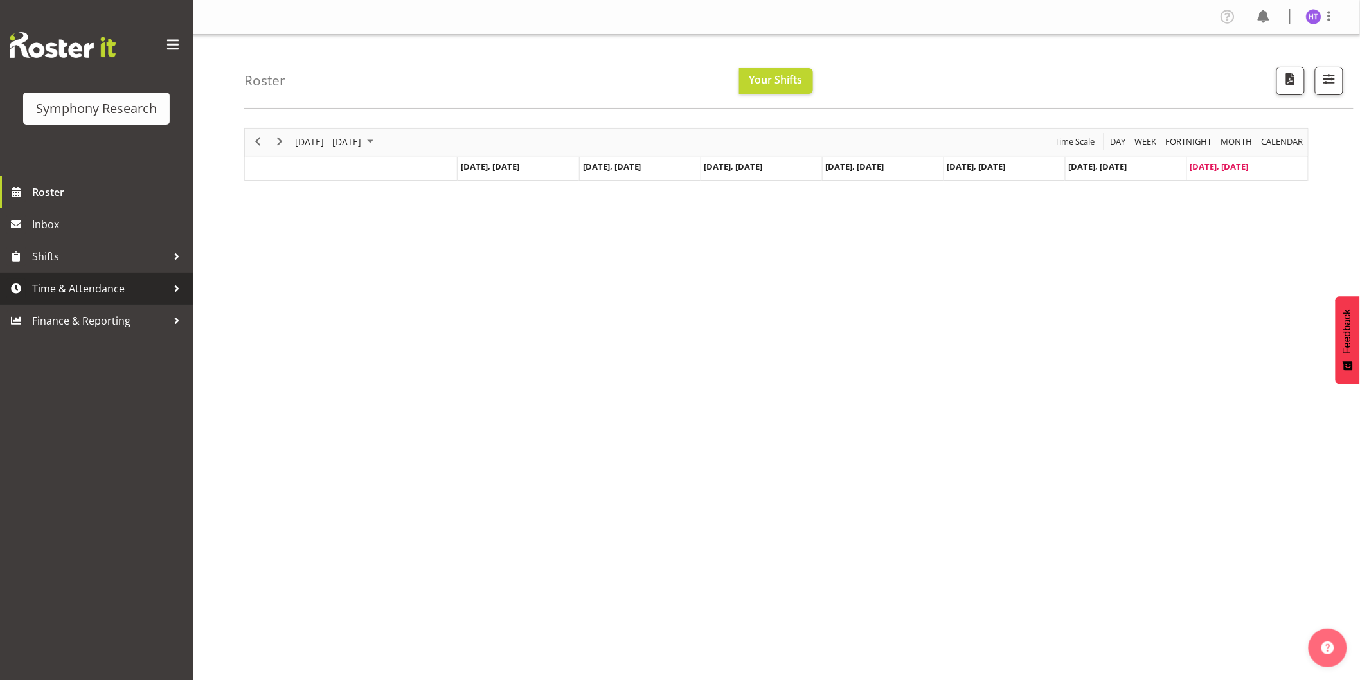
click at [94, 296] on span "Time & Attendance" at bounding box center [99, 288] width 135 height 19
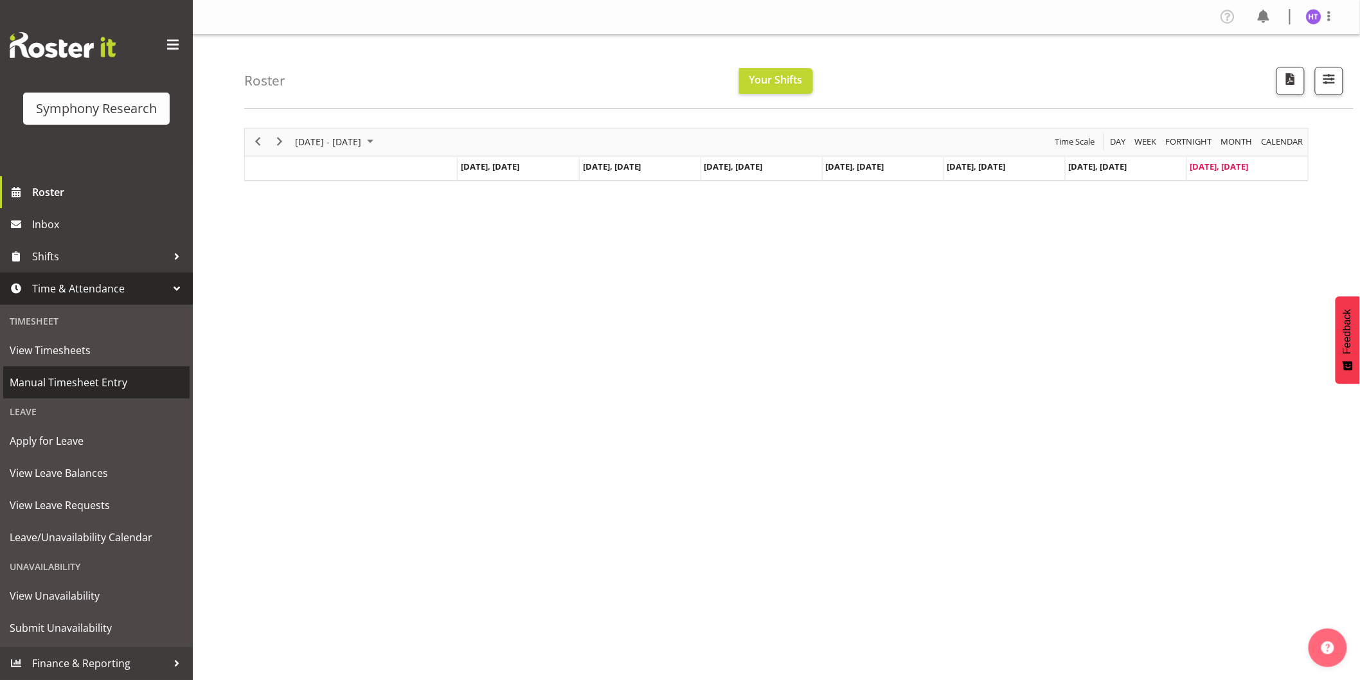
click at [94, 375] on span "Manual Timesheet Entry" at bounding box center [97, 382] width 174 height 19
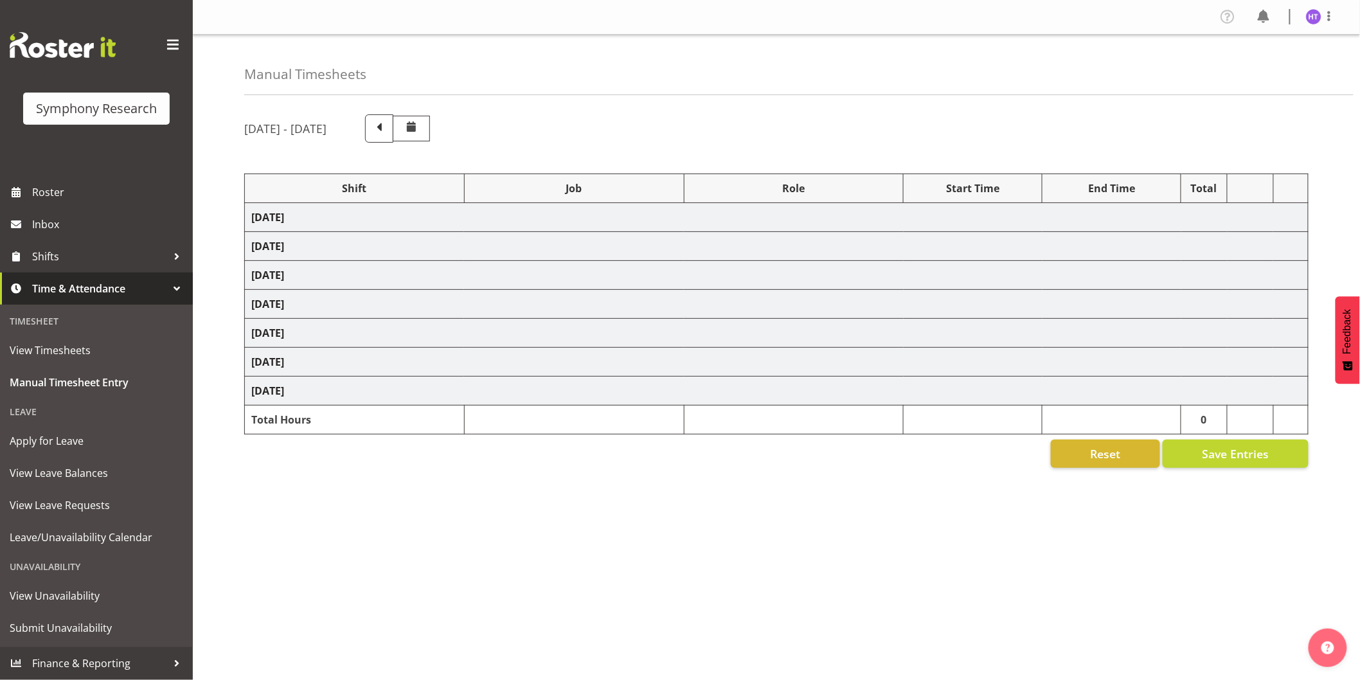
select select "26078"
select select "10461"
select select "45"
select select "11547"
select select "10242"
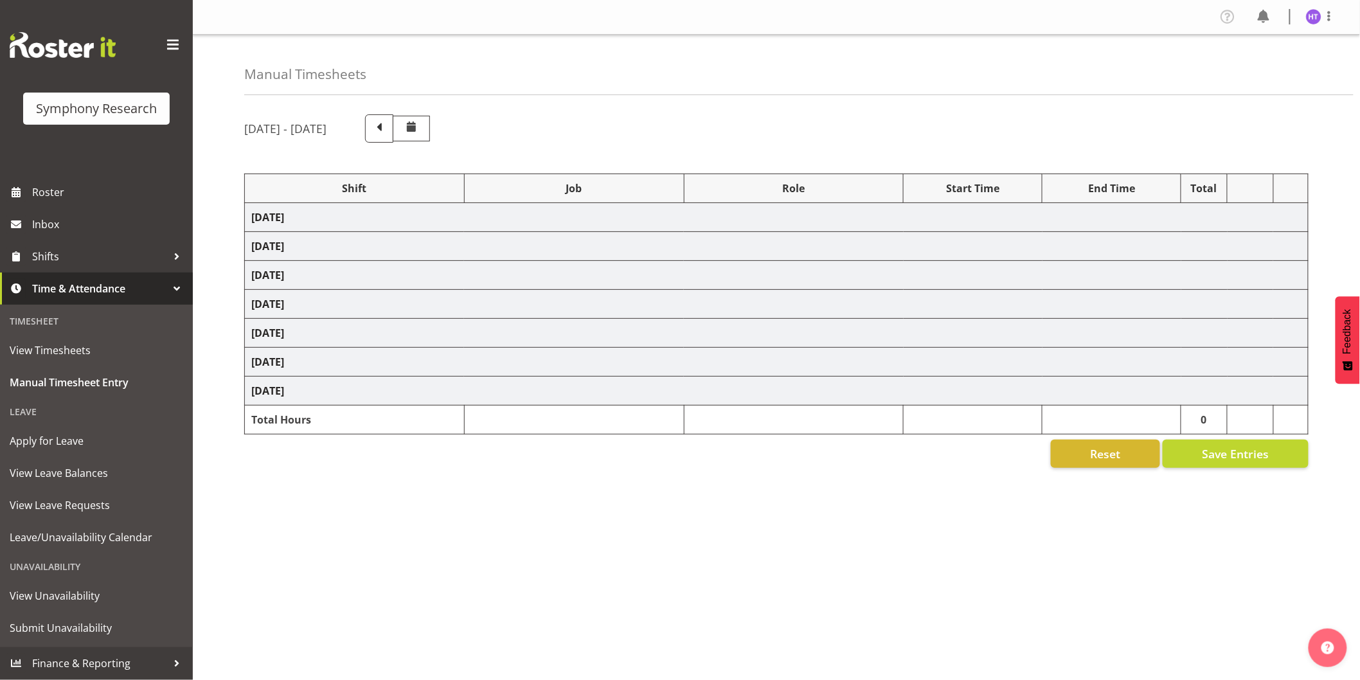
select select "45"
select select "31783"
select select "743"
select select "45"
select select "31783"
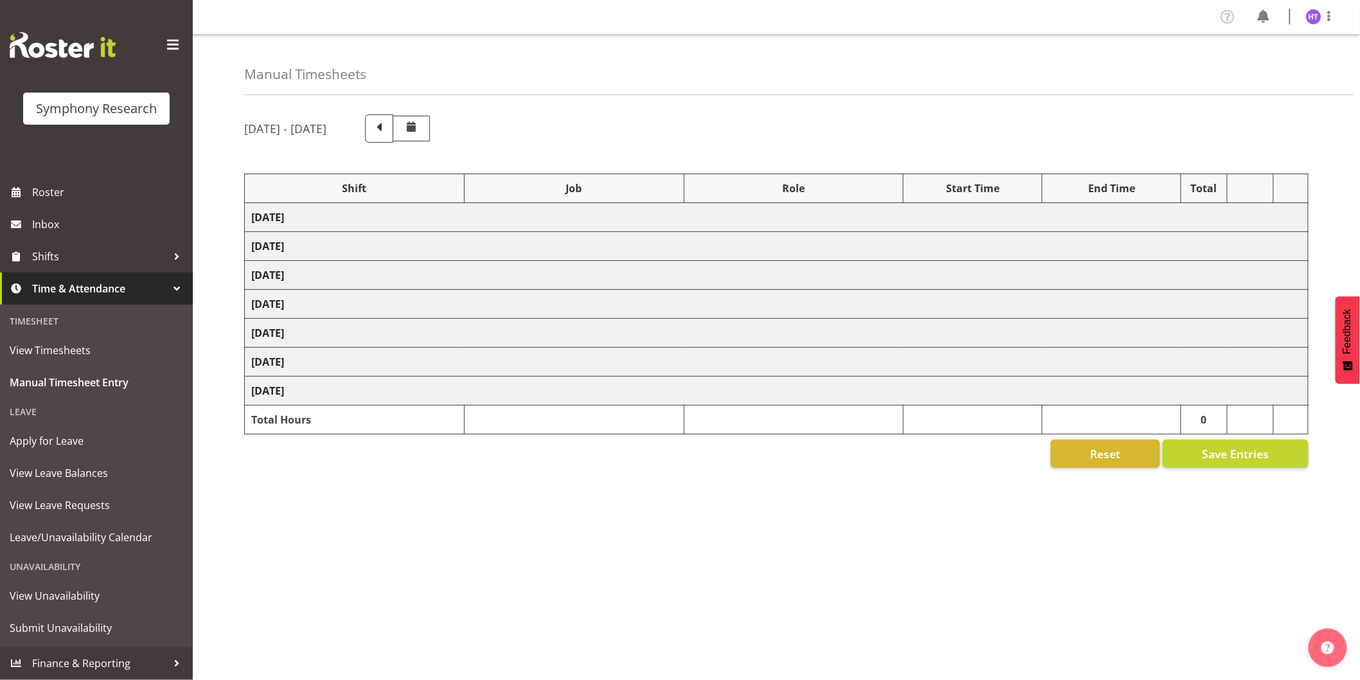
select select "10461"
select select "31783"
select select "10458"
select select "31783"
select select "10242"
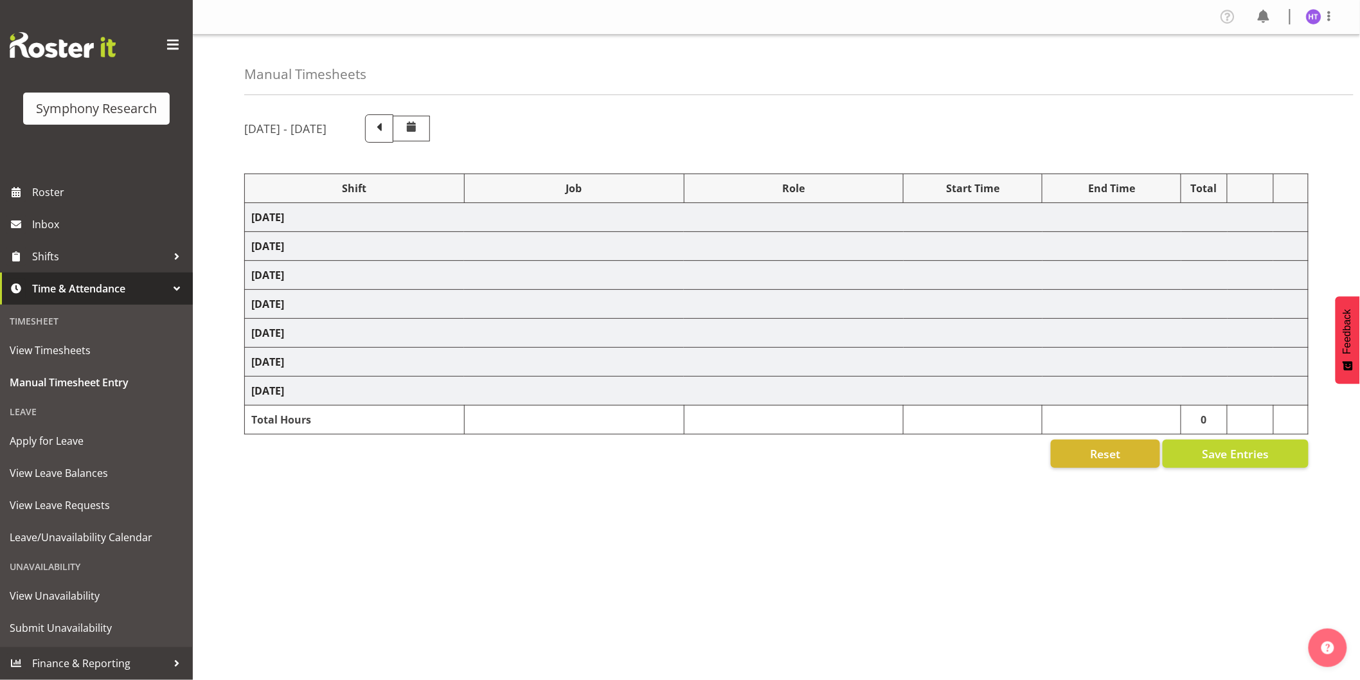
select select "45"
select select "31783"
select select "10239"
select select "45"
select select "31783"
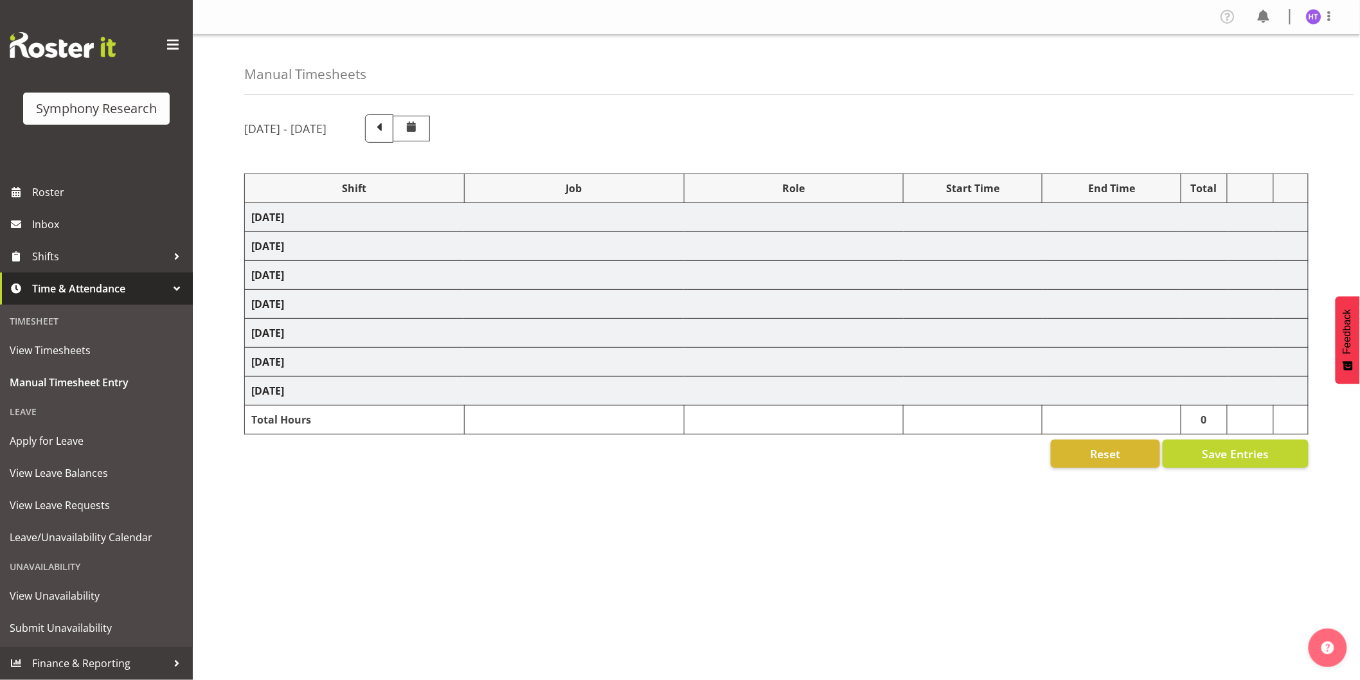
select select "10461"
select select "45"
select select "31783"
select select "10458"
select select "45"
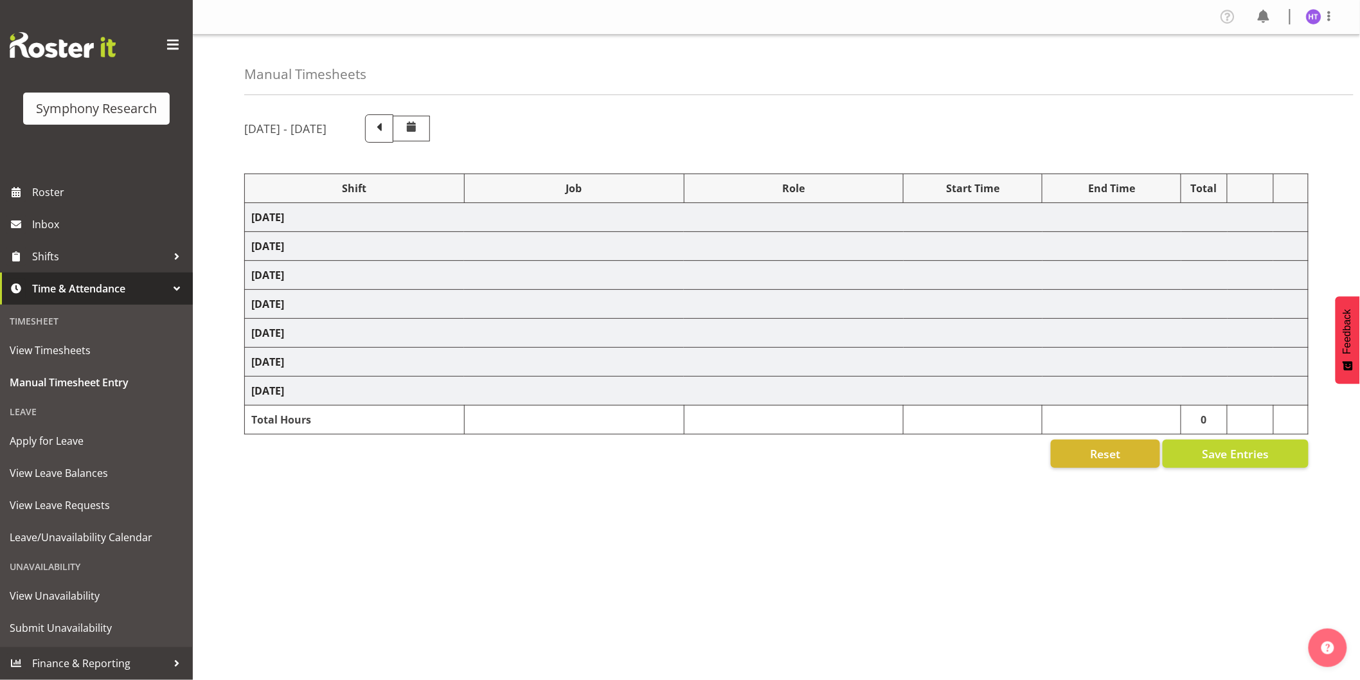
select select "31783"
select select "743"
select select "45"
select select "1607"
select select "10239"
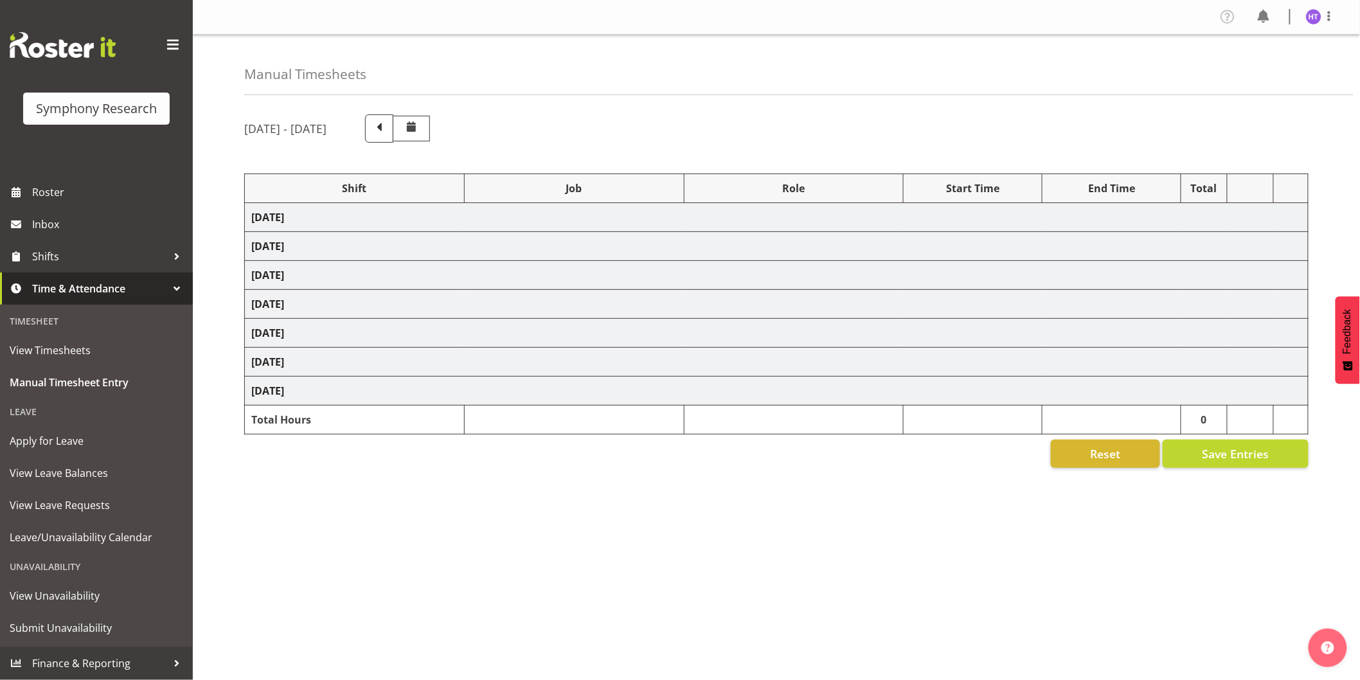
select select "45"
select select "48116"
select select "10242"
select select "45"
select select "1607"
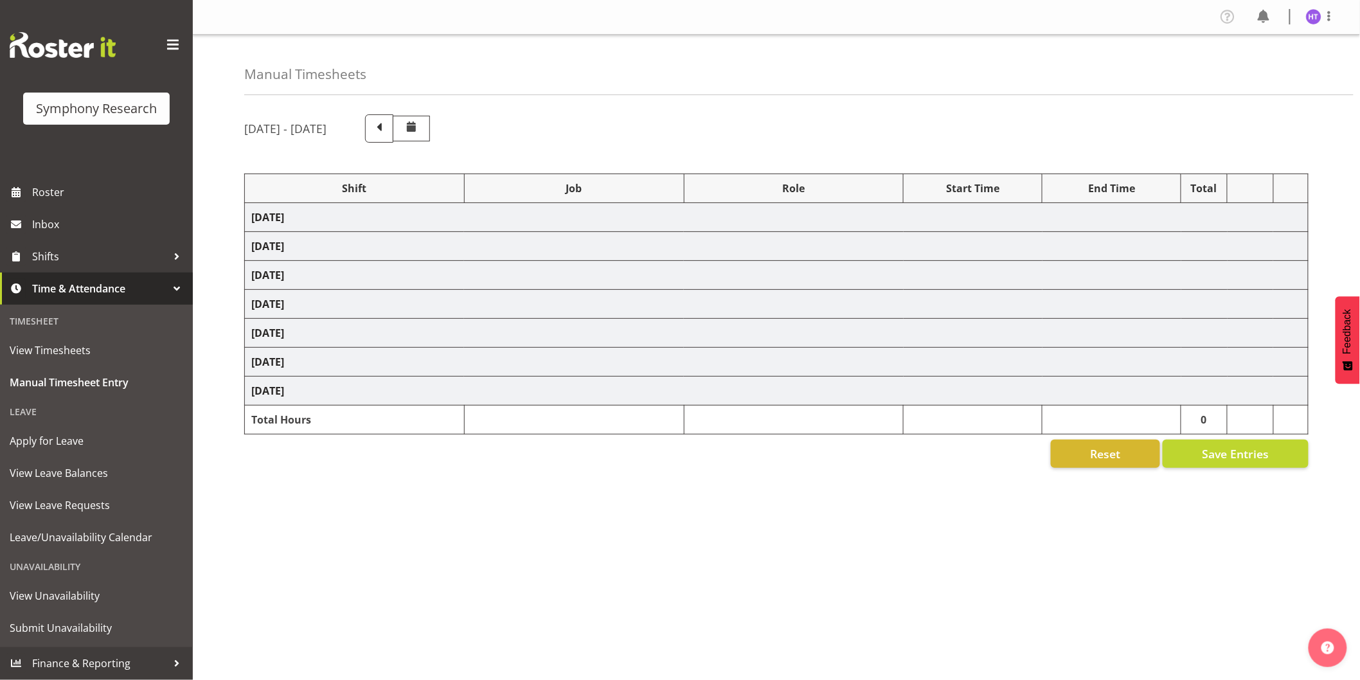
select select "10458"
select select "45"
select select "56694"
select select "10461"
select select "45"
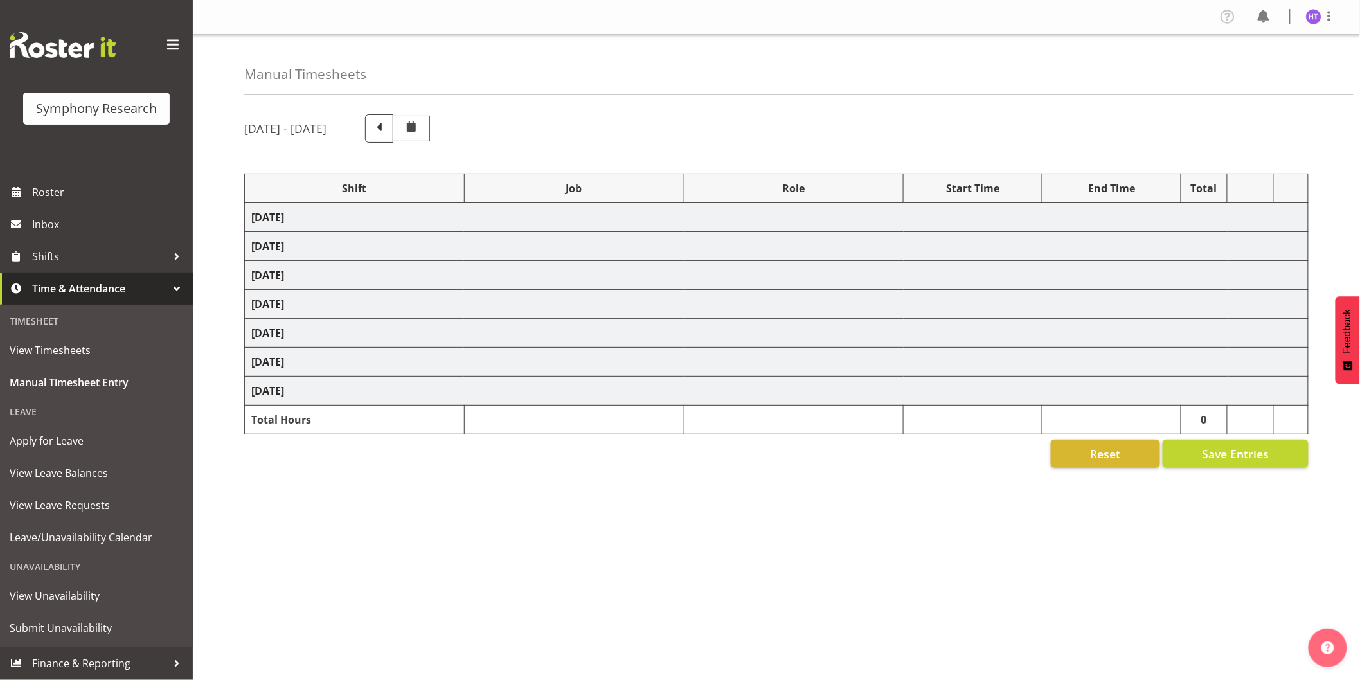
select select
select select "760"
select select "31783"
select select "10242"
select select "45"
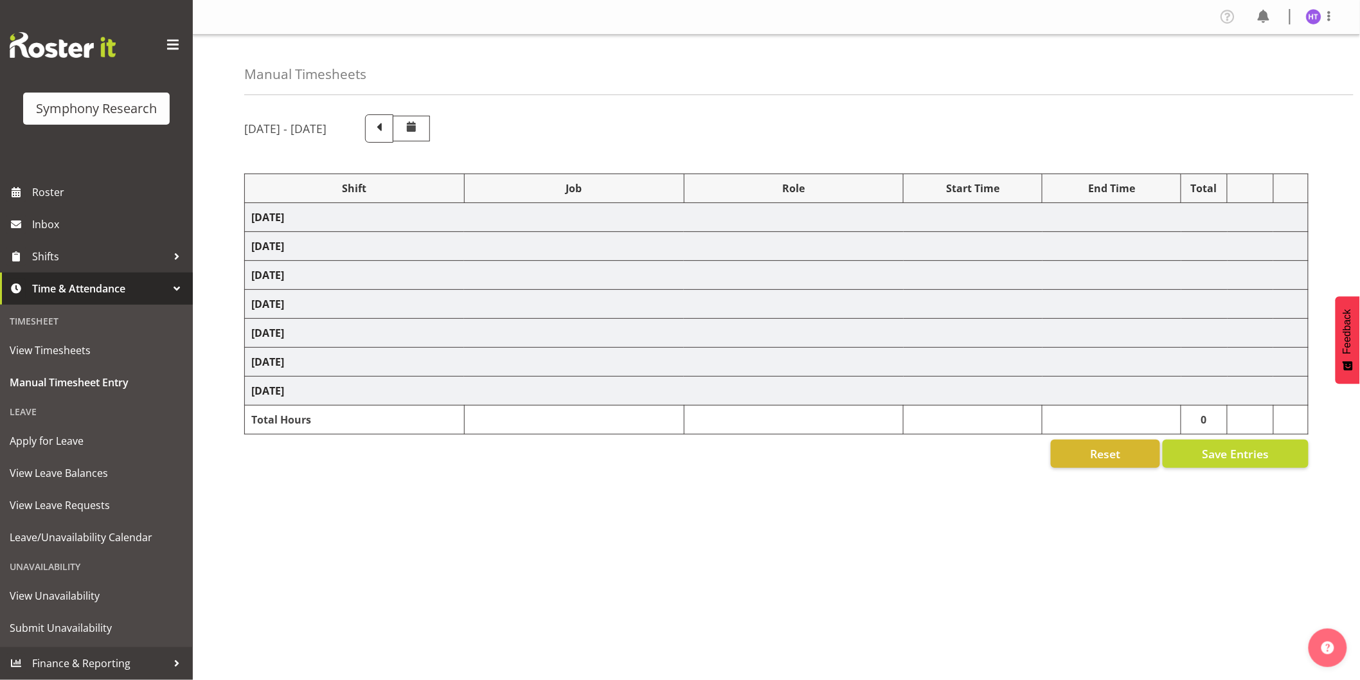
select select "31783"
select select "10461"
select select "45"
select select "31783"
select select "10458"
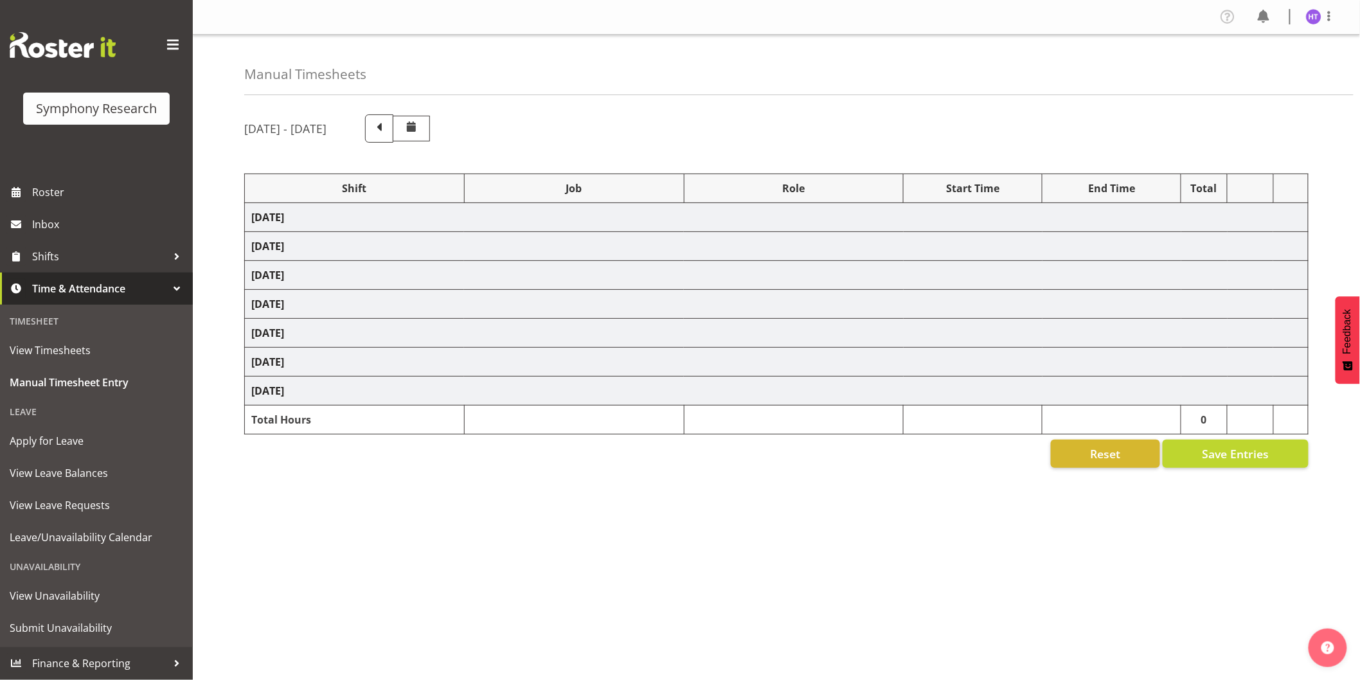
select select "45"
select select "31783"
select select "10239"
select select "45"
select select "31783"
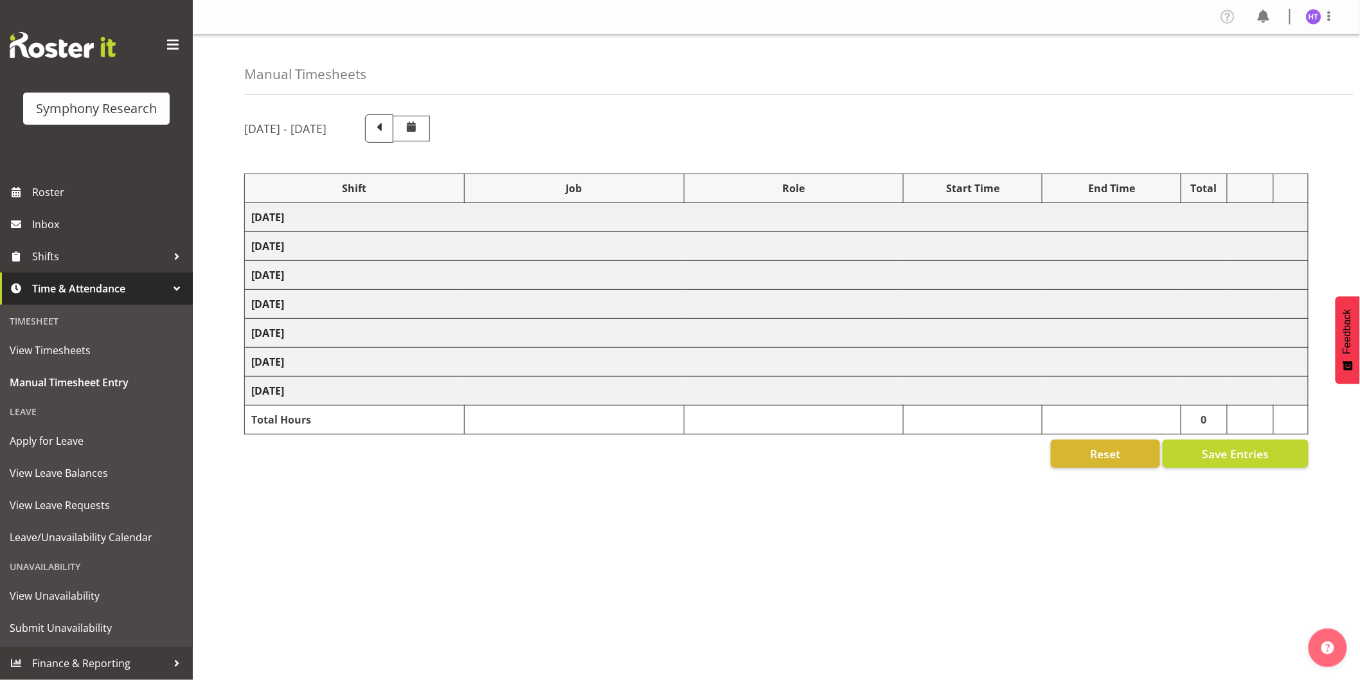
select select "9426"
select select "45"
select select
select select "743"
select select "45"
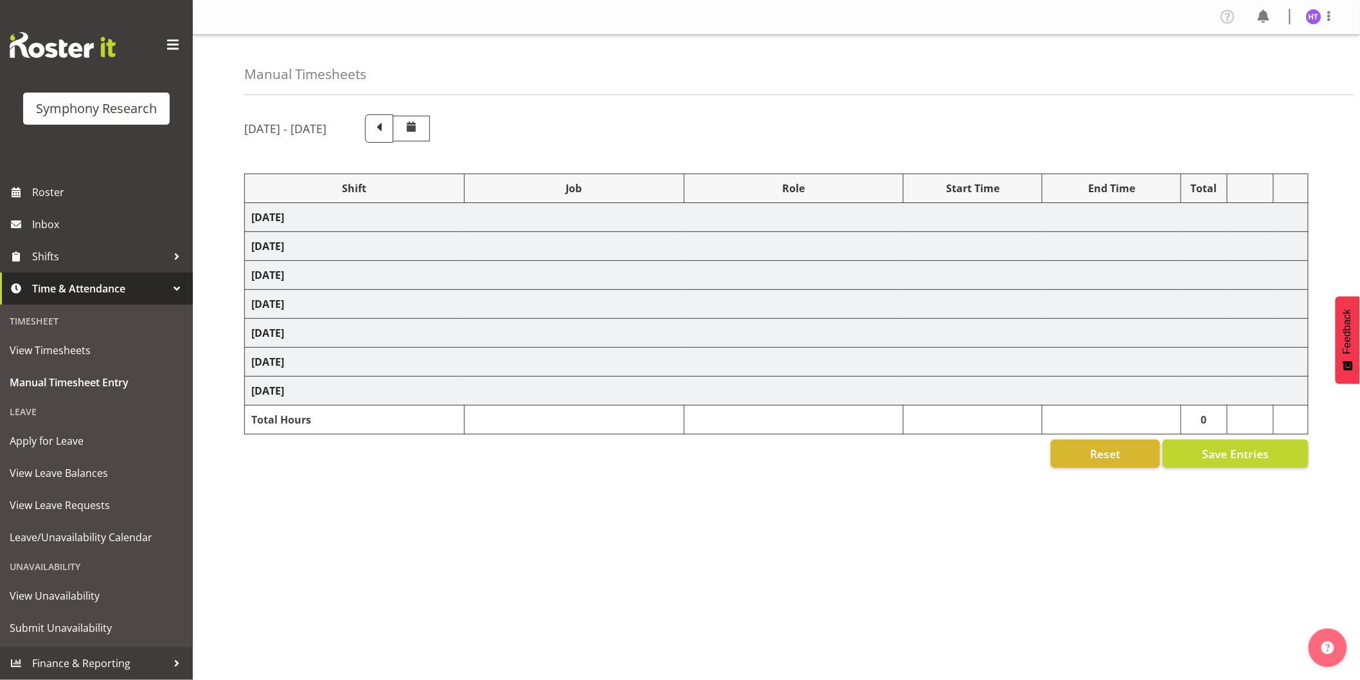
select select "56692"
select select "10239"
select select "45"
select select "57511"
select select "10461"
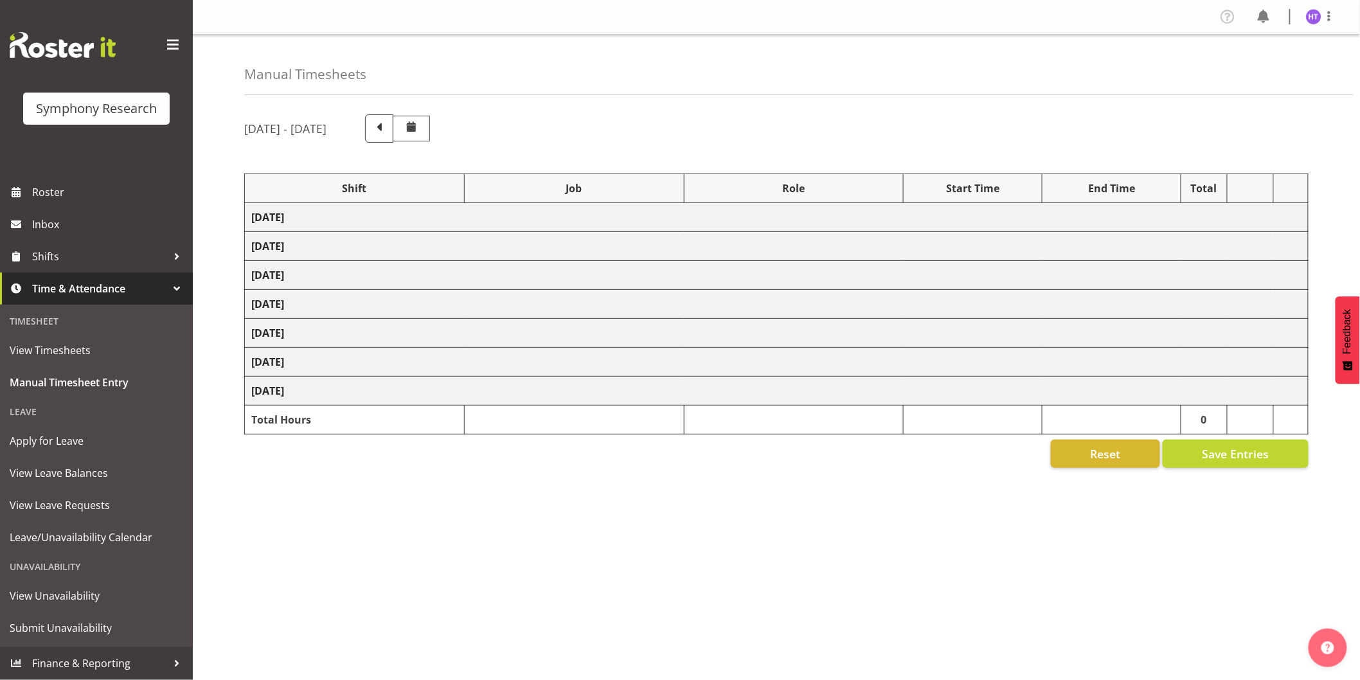
select select "45"
select select "57511"
select select "10458"
select select "45"
select select "56692"
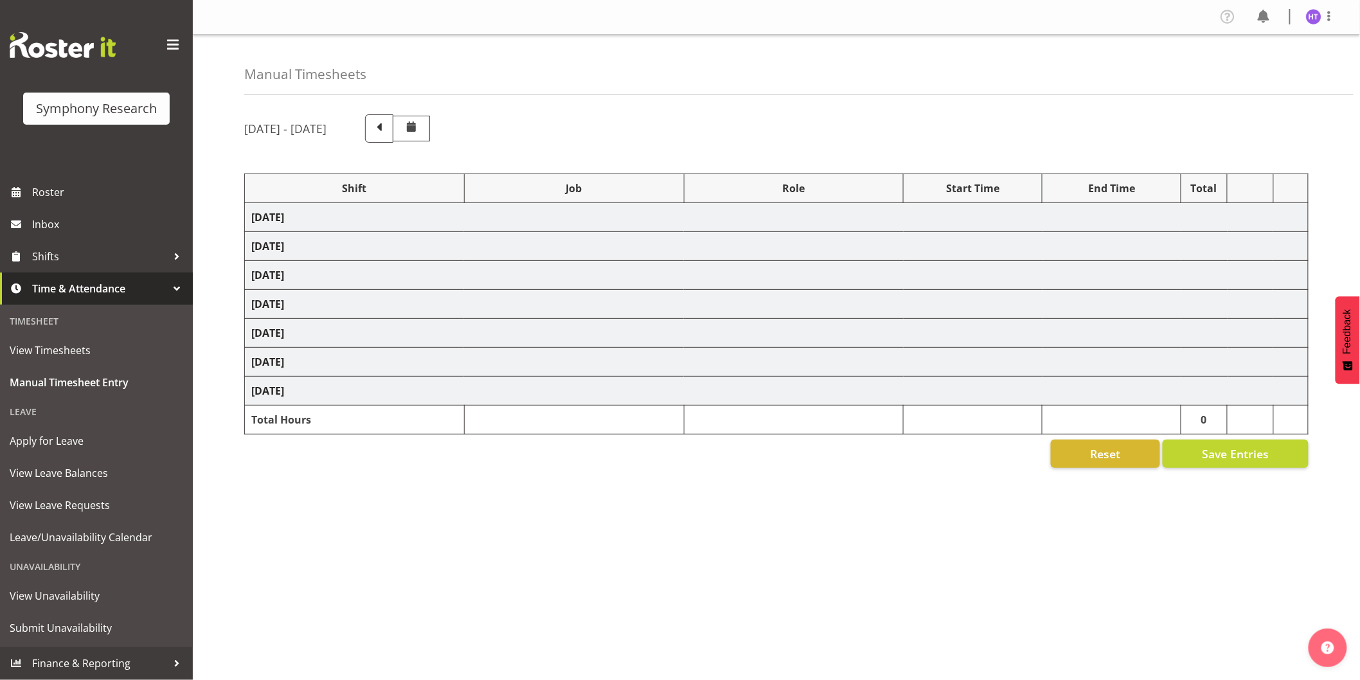
select select "10242"
select select "45"
select select "11547"
select select "10242"
select select "11547"
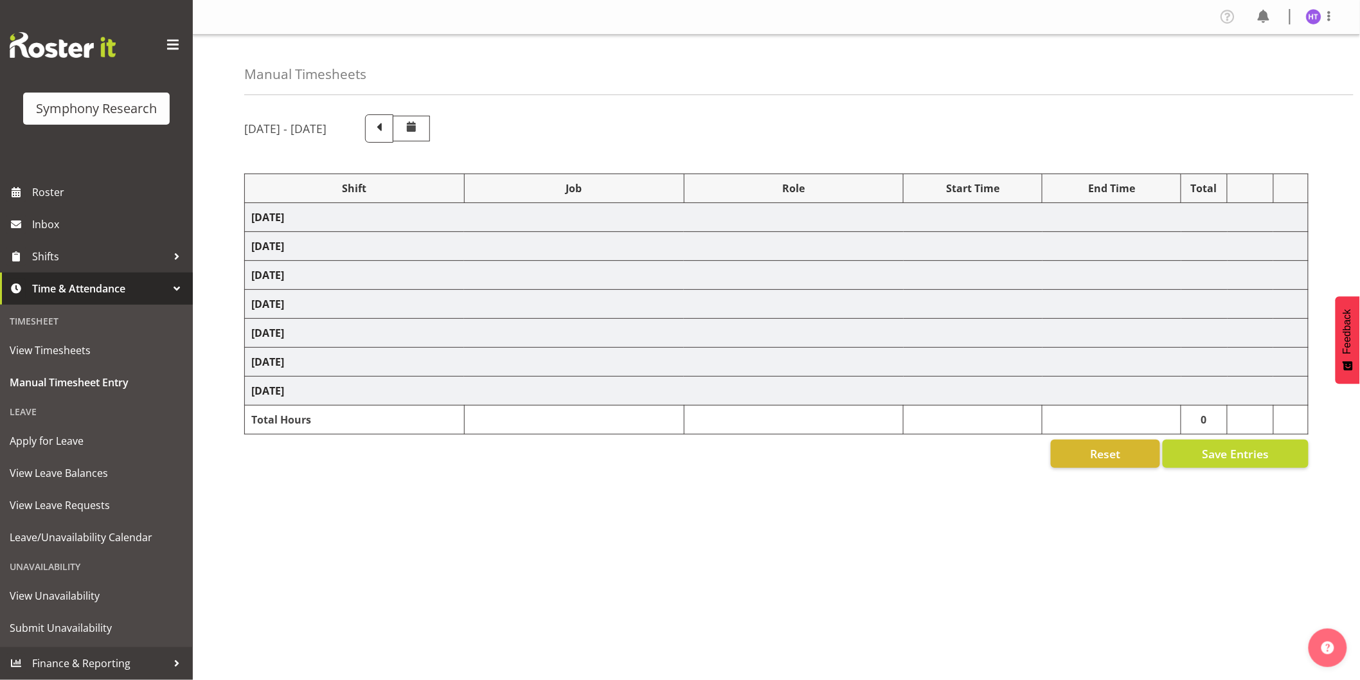
select select "10420"
select select "45"
select select "57511"
select select "10461"
select select "45"
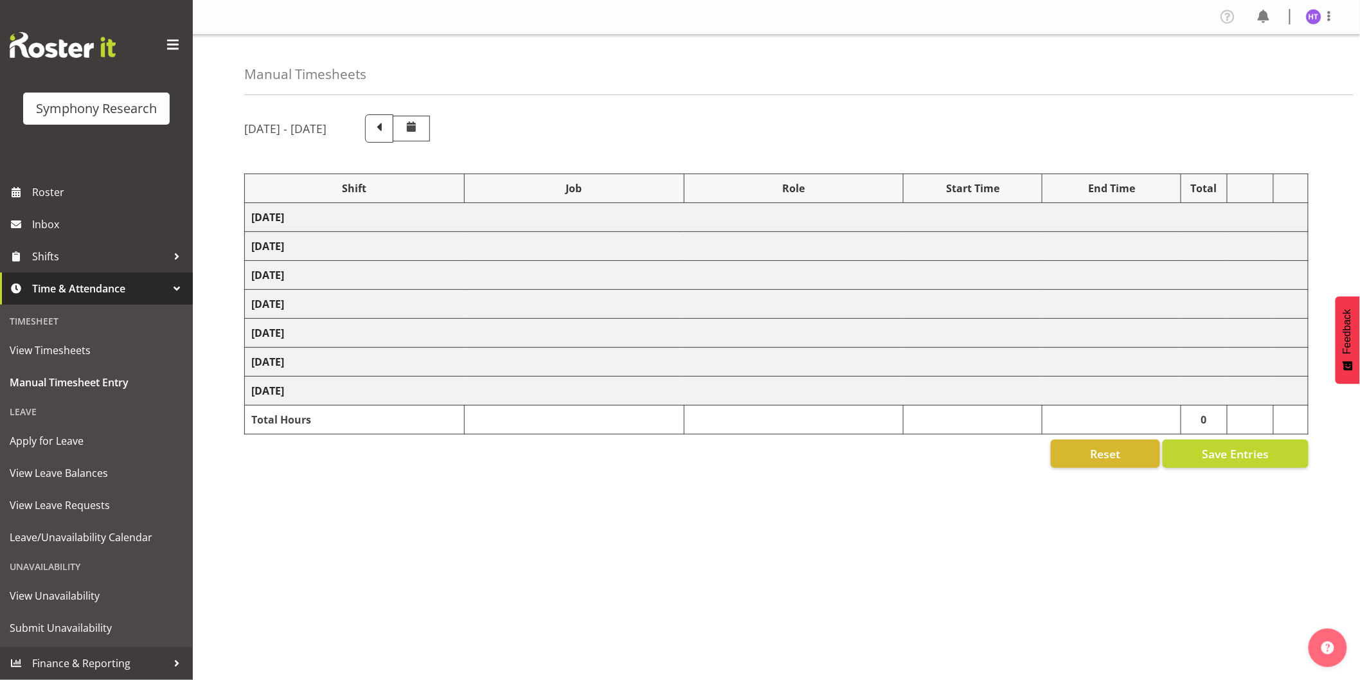
select select "56692"
select select "10239"
select select "45"
select select "11547"
select select "10458"
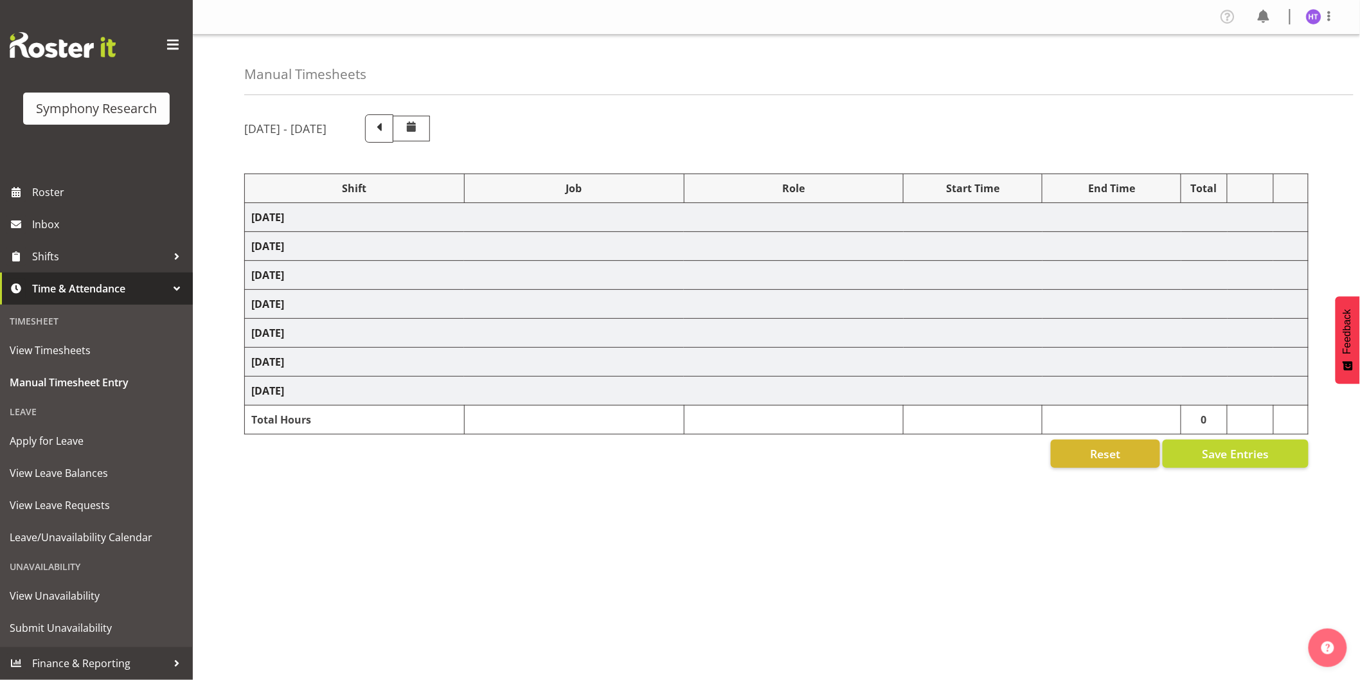
select select "45"
select select "11547"
select select "743"
select select "45"
select select "11547"
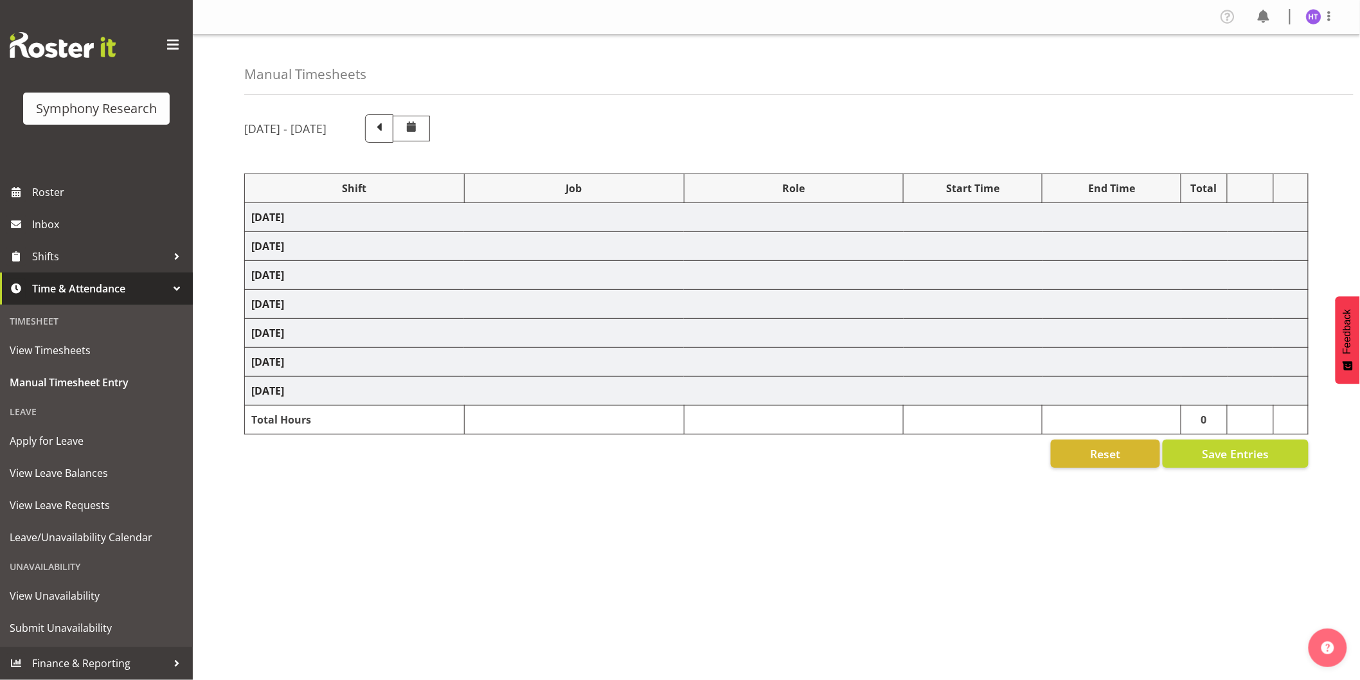
select select "743"
select select "45"
select select "11547"
select select "9426"
select select "45"
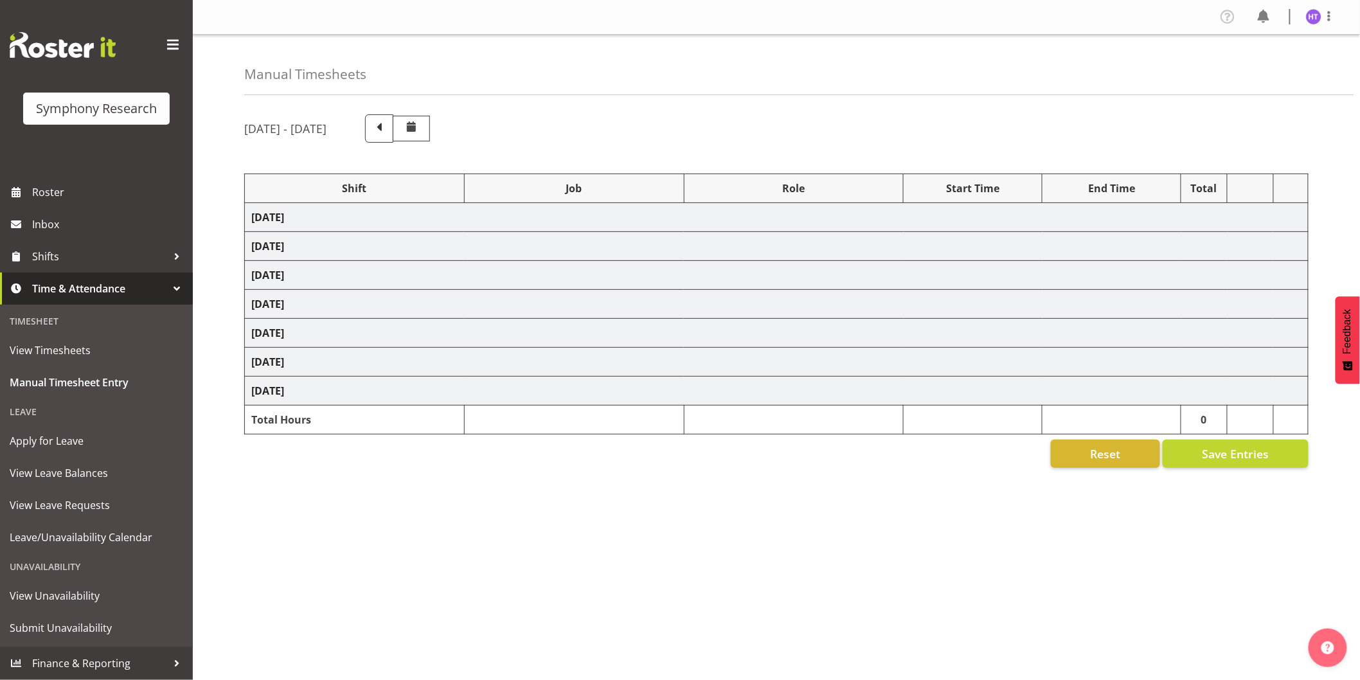
select select "11547"
select select "10239"
select select "45"
select select "11547"
select select "10420"
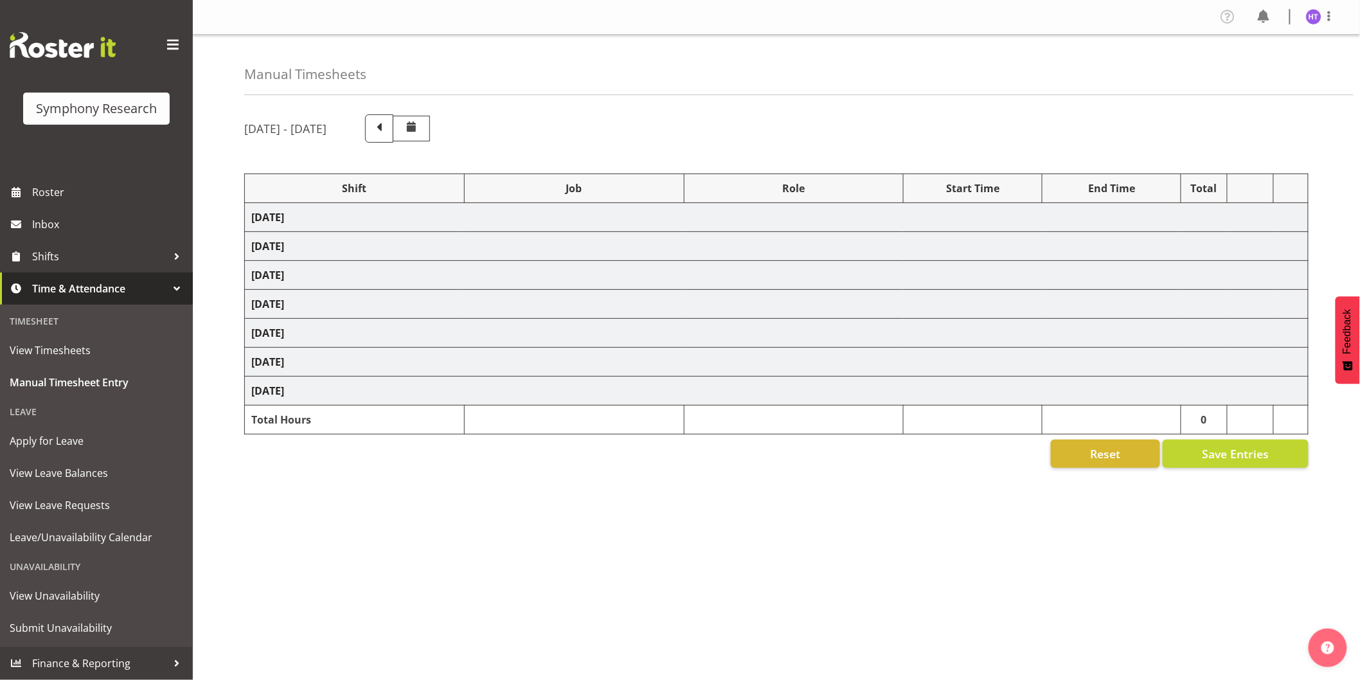
select select "45"
select select "11547"
select select "10458"
select select "45"
select select "11547"
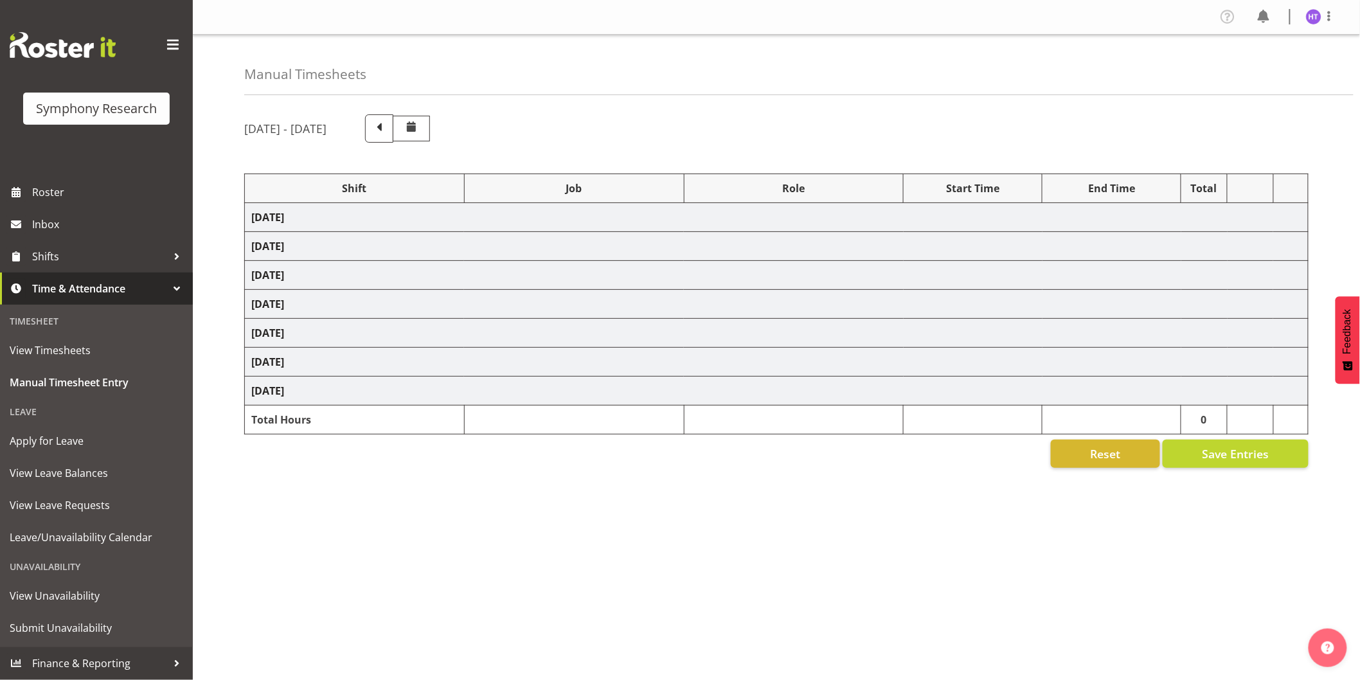
select select "10242"
select select "45"
select select "11547"
select select "10499"
select select "45"
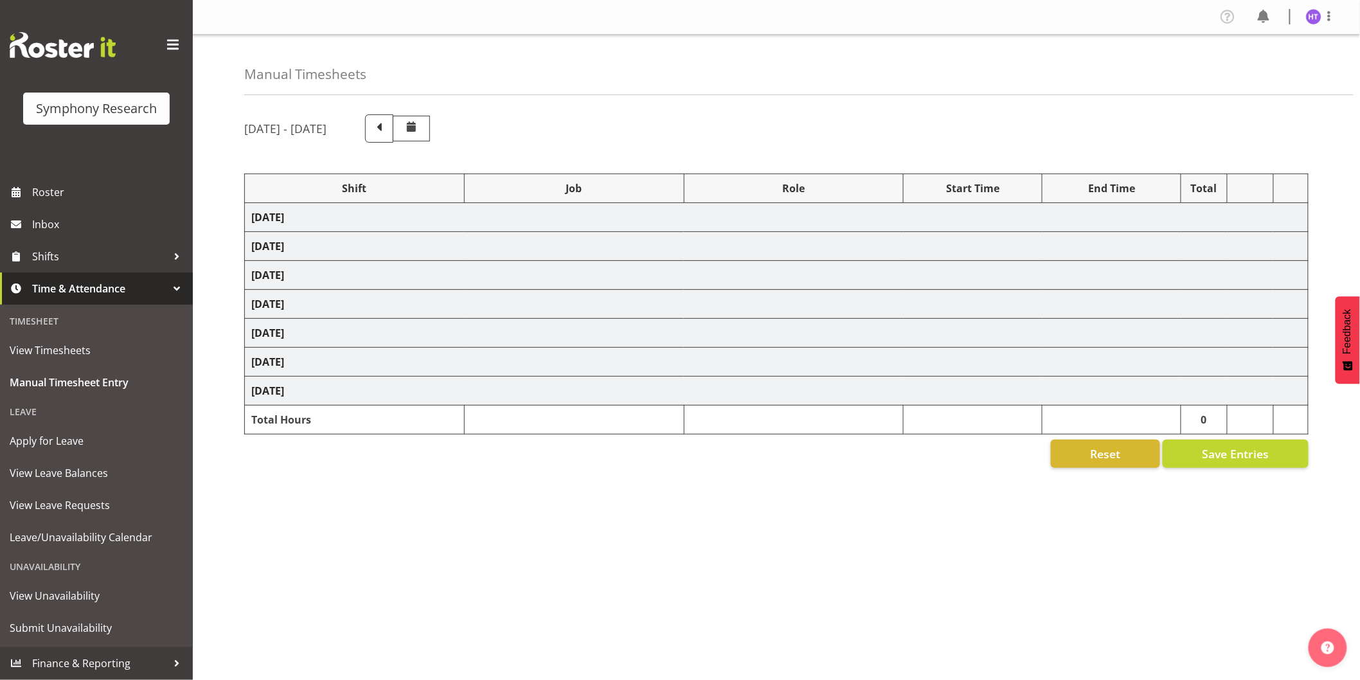
select select "11547"
select select "743"
select select "45"
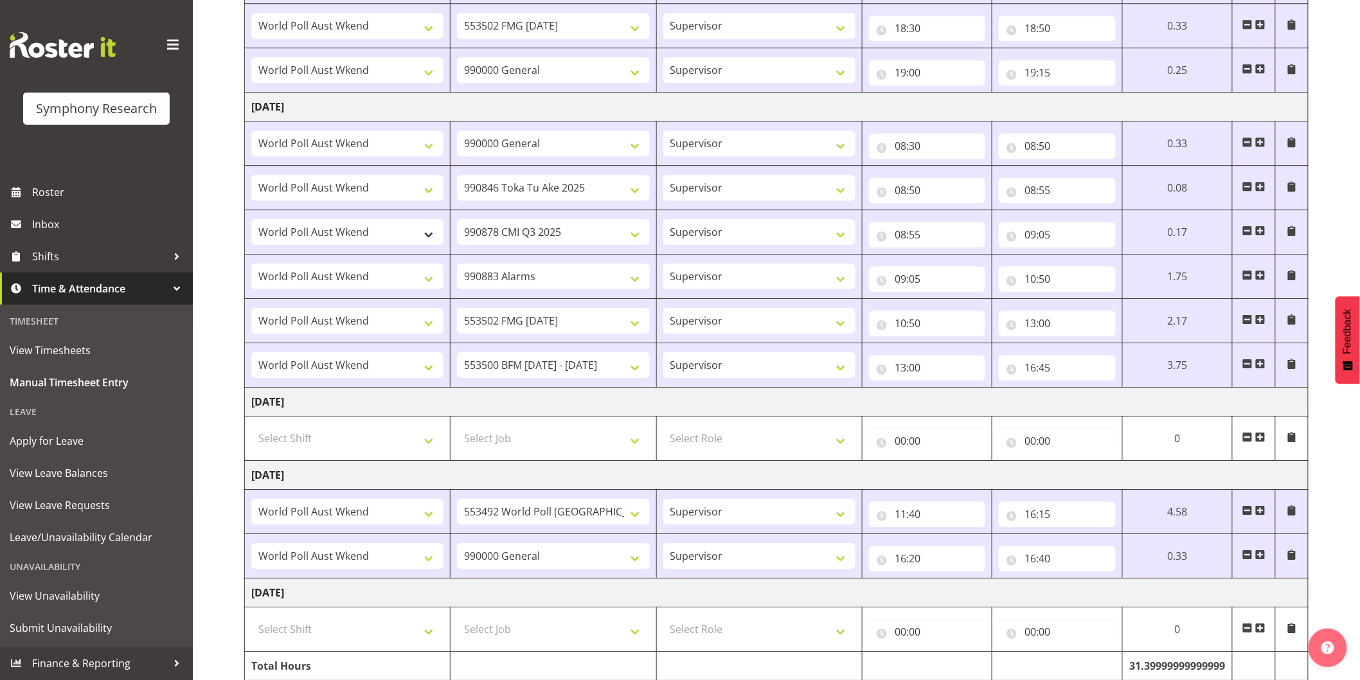
scroll to position [1630, 0]
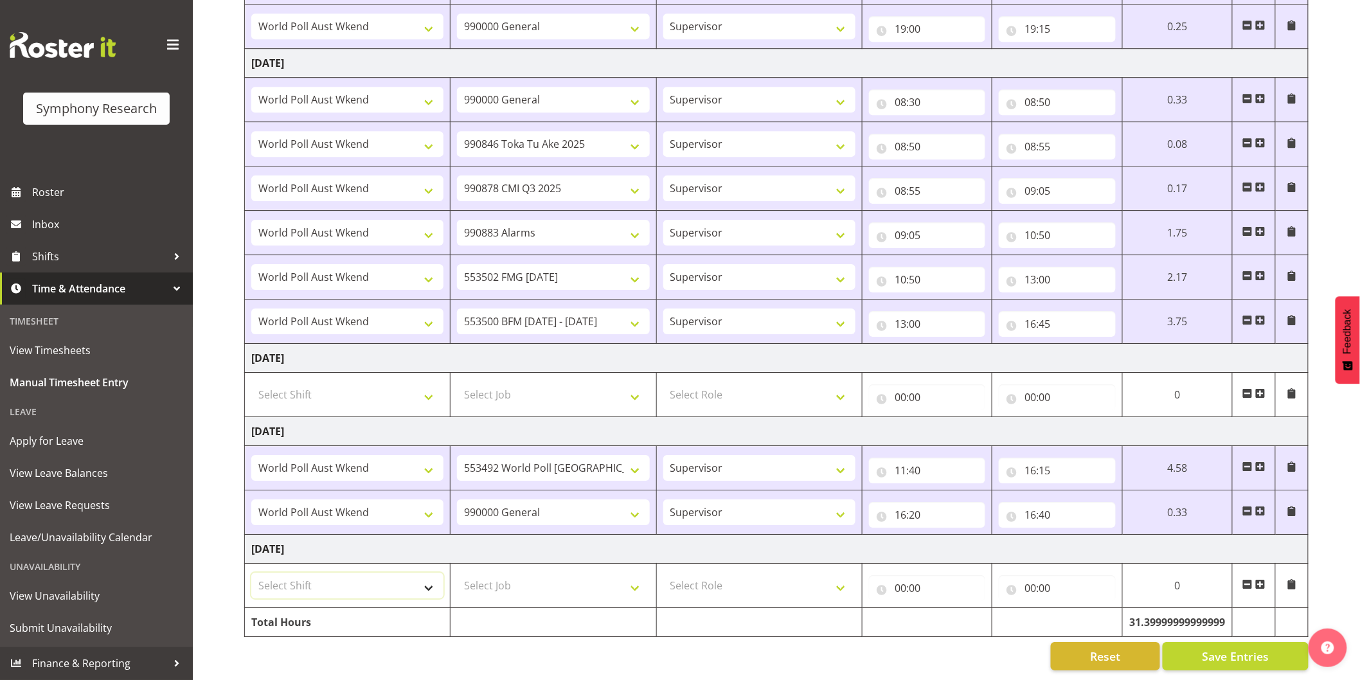
click at [341, 582] on select "Select Shift !!Weekend Residential (Roster IT Shift Label) *Business 9/10am ~ 4…" at bounding box center [347, 586] width 192 height 26
select select "57511"
click at [251, 573] on select "Select Shift !!Weekend Residential (Roster IT Shift Label) *Business 9/10am ~ 4…" at bounding box center [347, 586] width 192 height 26
select select
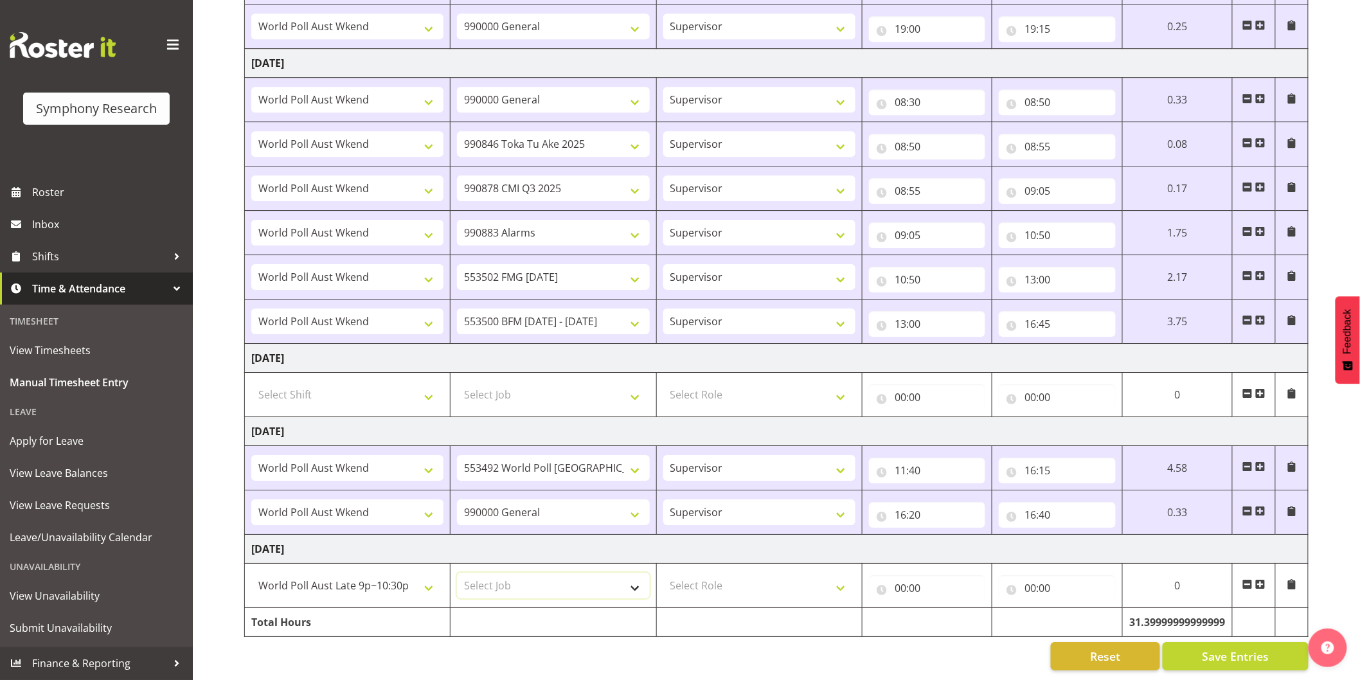
click at [509, 573] on select "Select Job 550060 IF Admin 553492 World Poll [GEOGRAPHIC_DATA] Wave 2 2025 5535…" at bounding box center [553, 586] width 192 height 26
select select "10499"
click at [457, 573] on select "Select Job 550060 IF Admin 553492 World Poll [GEOGRAPHIC_DATA] Wave 2 2025 5535…" at bounding box center [553, 586] width 192 height 26
select select
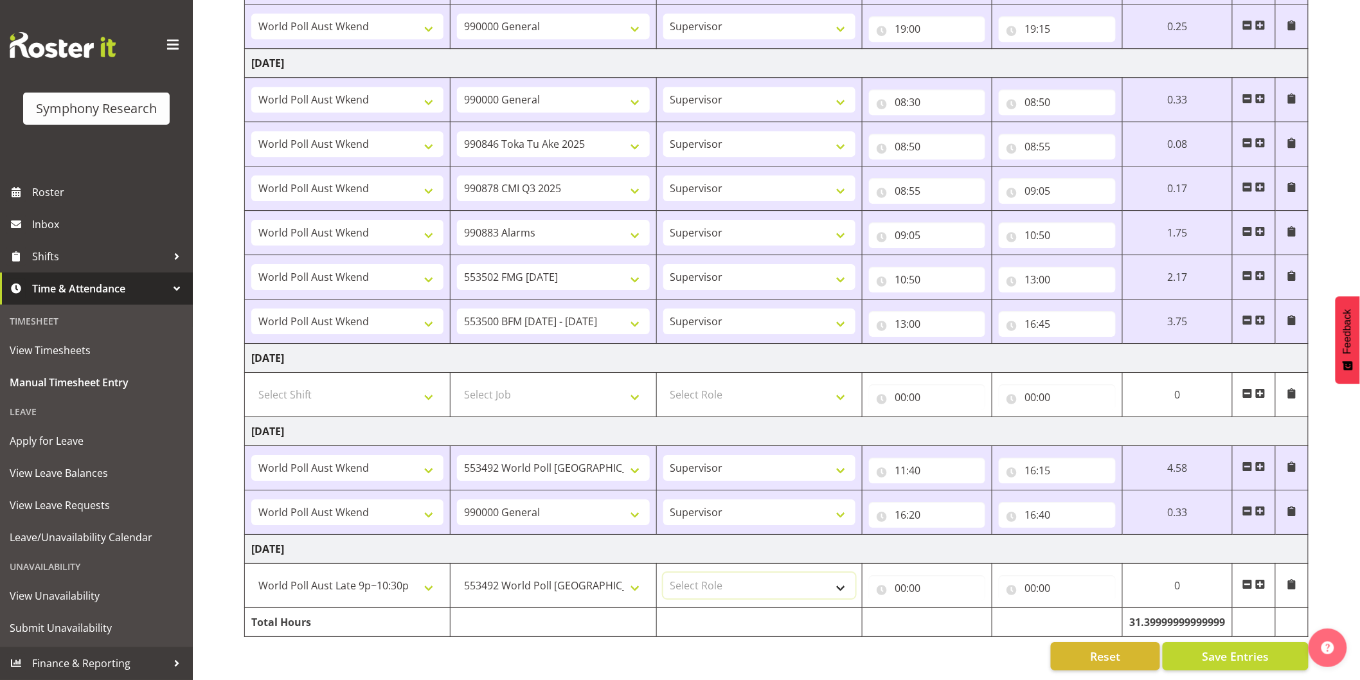
click at [721, 579] on select "Select Role Interviewing Briefing Supervisor" at bounding box center [760, 586] width 192 height 26
select select "45"
click at [664, 573] on select "Select Role Interviewing Briefing Supervisor" at bounding box center [760, 586] width 192 height 26
select select
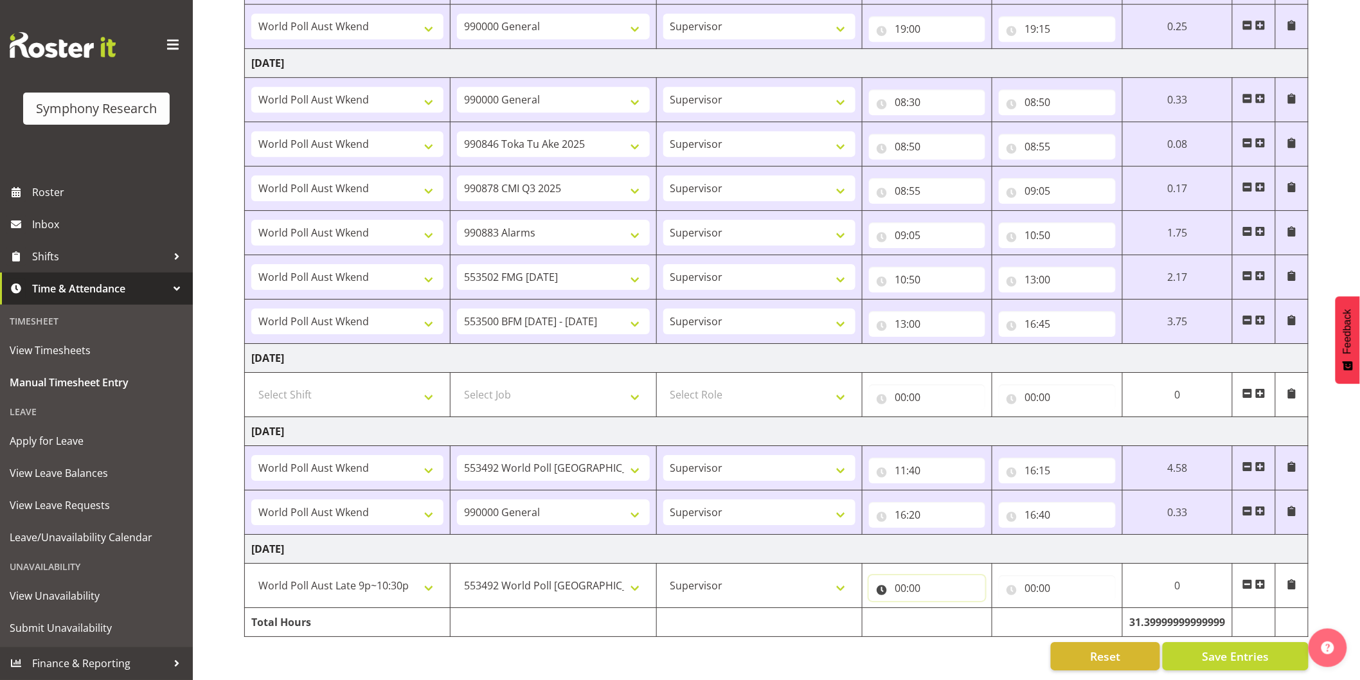
click at [896, 575] on input "00:00" at bounding box center [927, 588] width 116 height 26
click at [954, 615] on select "00 01 02 03 04 05 06 07 08 09 10 11 12 13 14 15 16 17 18 19 20 21 22 23" at bounding box center [957, 622] width 29 height 26
select select "12"
click at [943, 609] on select "00 01 02 03 04 05 06 07 08 09 10 11 12 13 14 15 16 17 18 19 20 21 22 23" at bounding box center [957, 622] width 29 height 26
select select
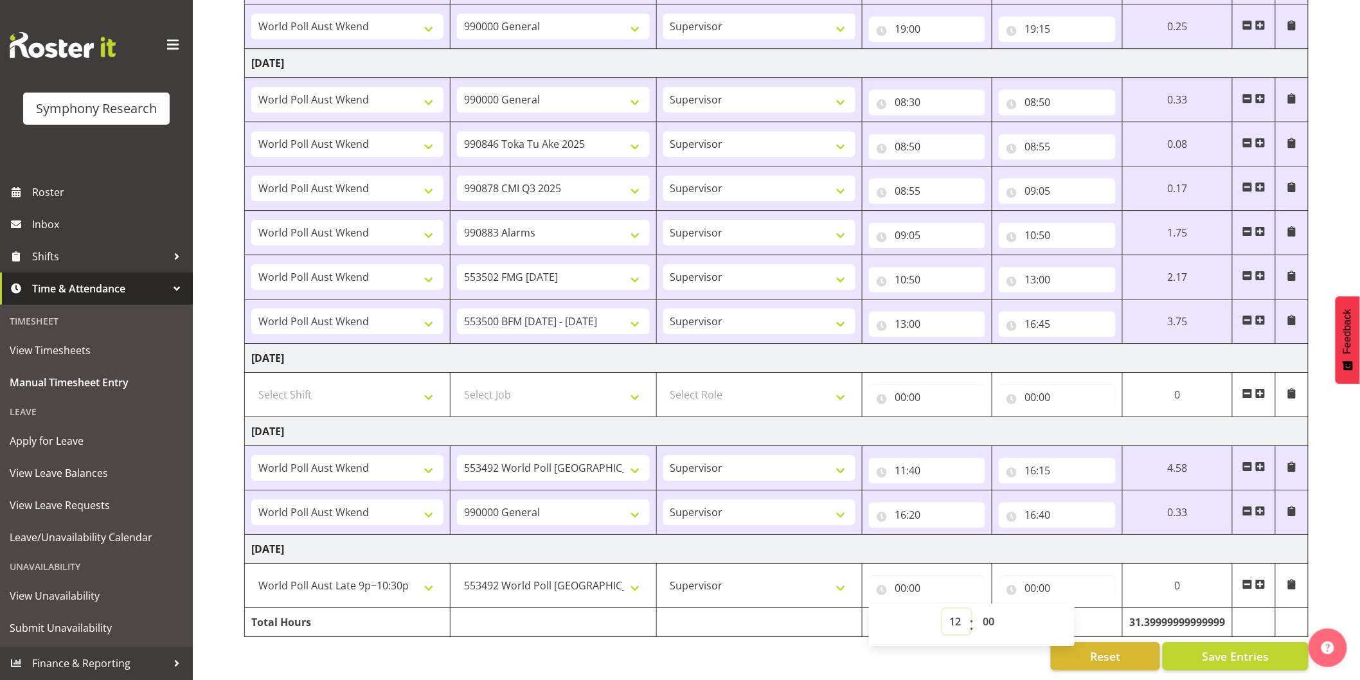
select select
type input "12:00"
click at [1029, 575] on input "00:00" at bounding box center [1057, 588] width 116 height 26
click at [1080, 613] on select "00 01 02 03 04 05 06 07 08 09 10 11 12 13 14 15 16 17 18 19 20 21 22 23" at bounding box center [1086, 622] width 29 height 26
select select "15"
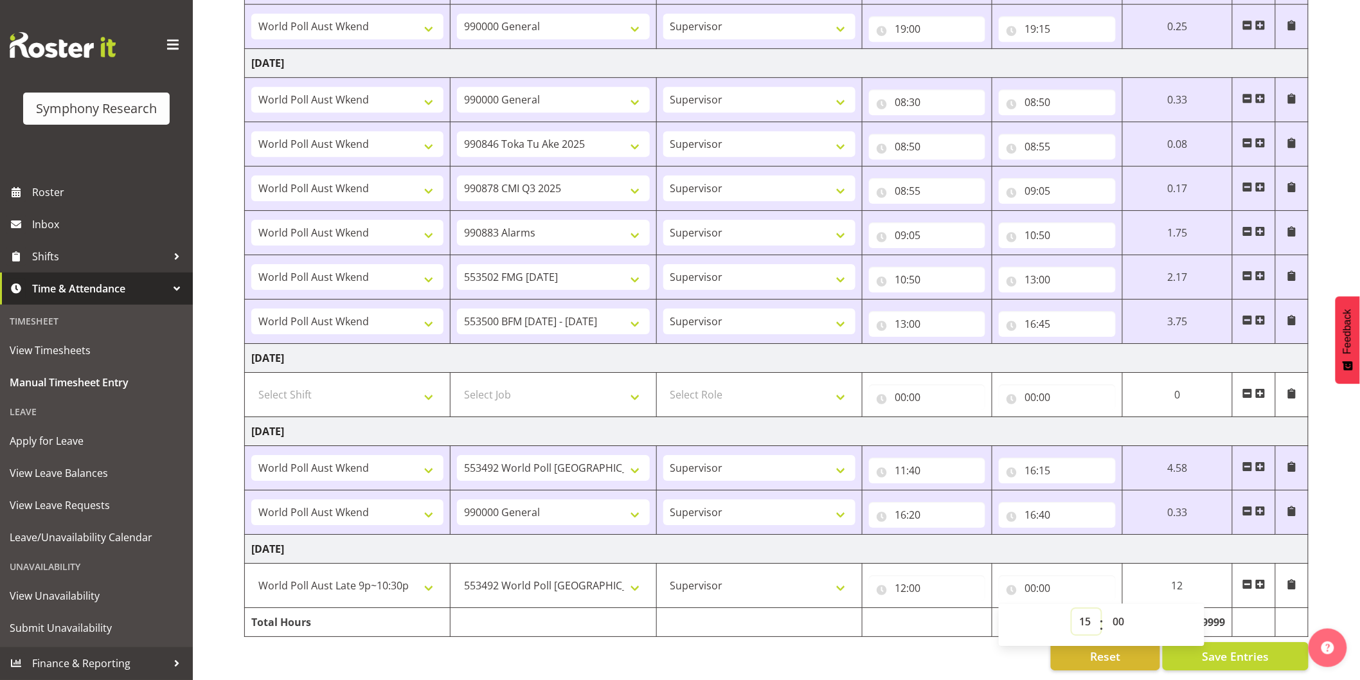
click at [1072, 609] on select "00 01 02 03 04 05 06 07 08 09 10 11 12 13 14 15 16 17 18 19 20 21 22 23" at bounding box center [1086, 622] width 29 height 26
select select
type input "15:00"
drag, startPoint x: 1123, startPoint y: 608, endPoint x: 1130, endPoint y: 604, distance: 7.5
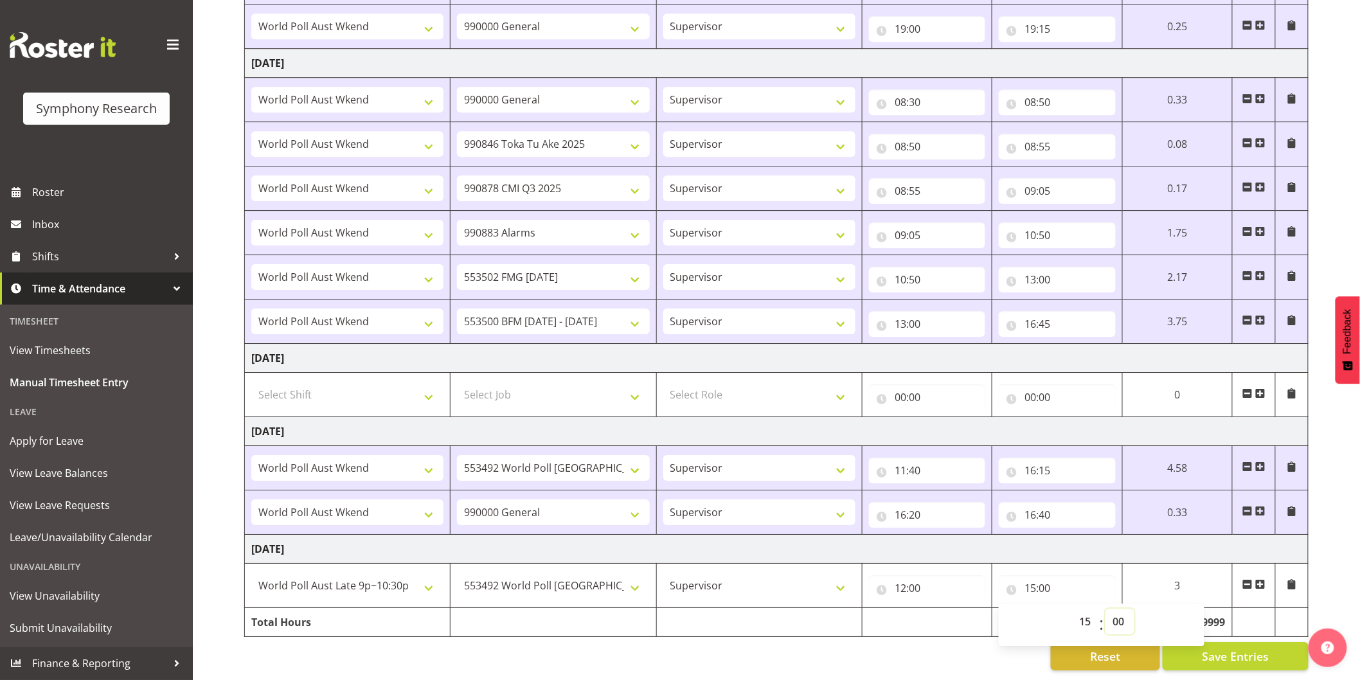
click at [1123, 609] on select "00 01 02 03 04 05 06 07 08 09 10 11 12 13 14 15 16 17 18 19 20 21 22 23 24 25 2…" at bounding box center [1120, 622] width 29 height 26
select select "30"
click at [1106, 609] on select "00 01 02 03 04 05 06 07 08 09 10 11 12 13 14 15 16 17 18 19 20 21 22 23 24 25 2…" at bounding box center [1120, 622] width 29 height 26
select select
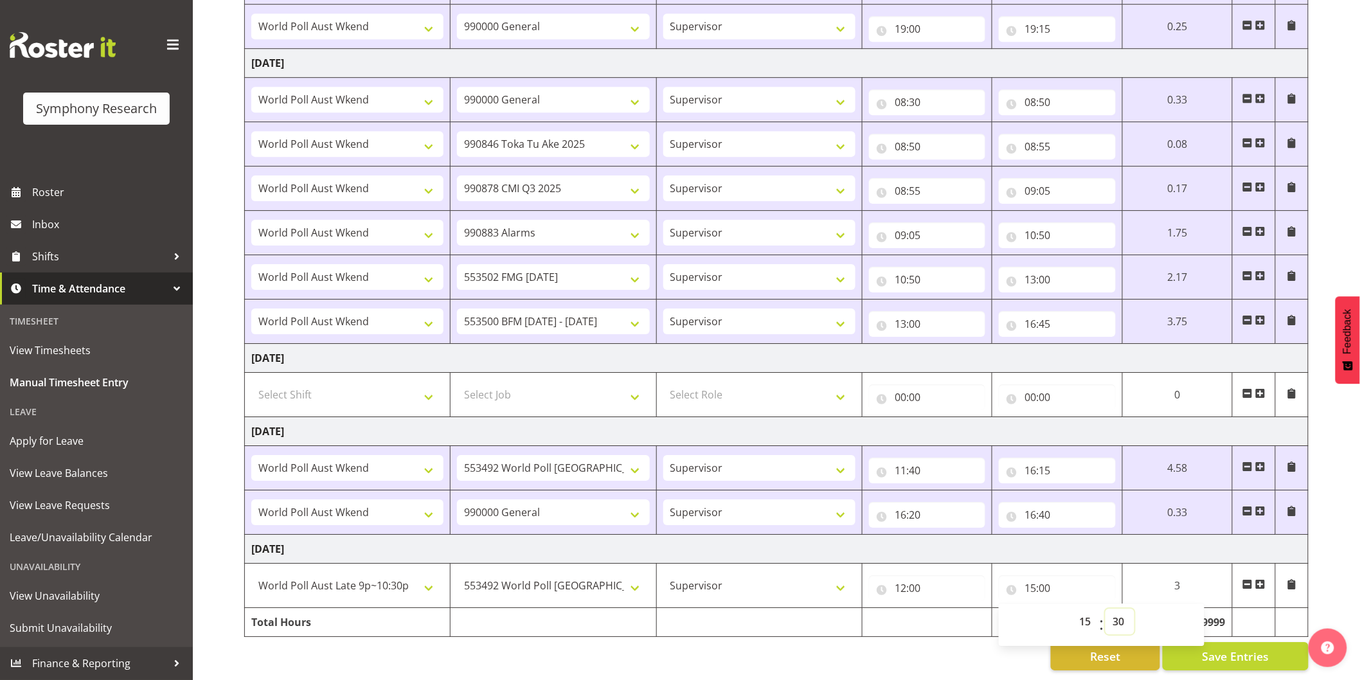
type input "15:30"
click at [1260, 579] on span at bounding box center [1261, 584] width 10 height 10
select select
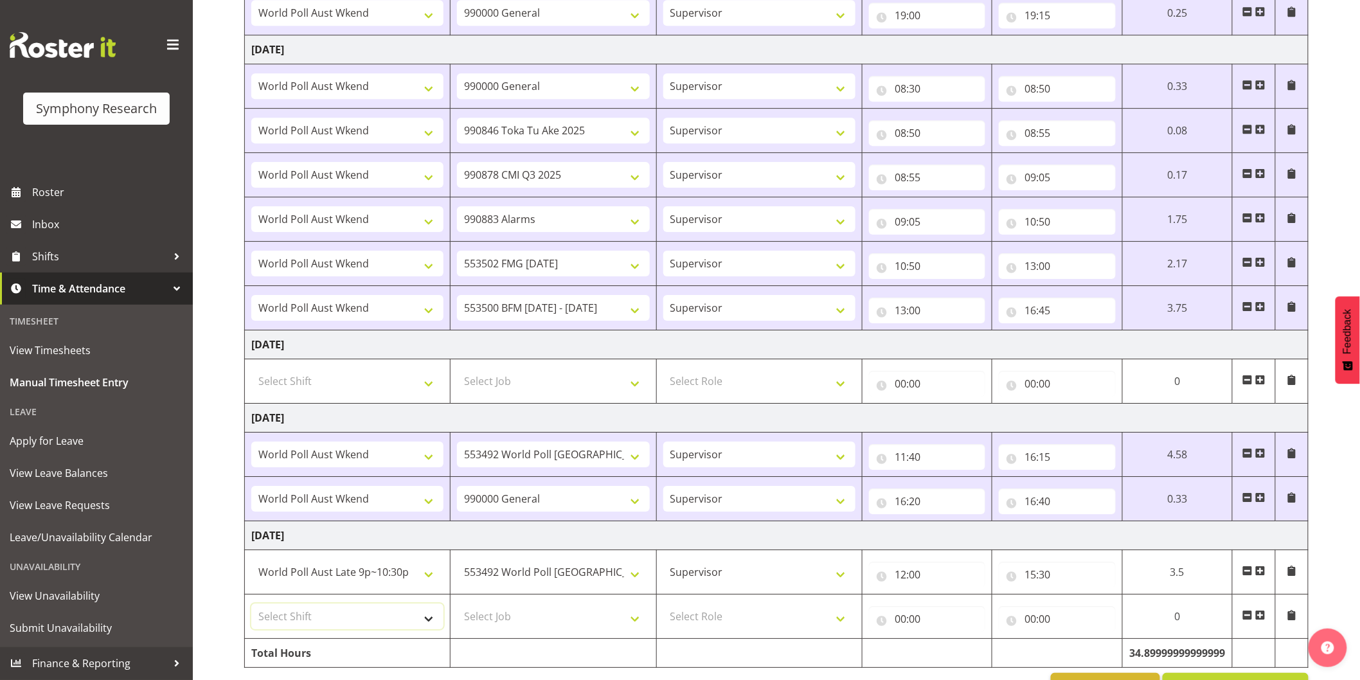
click at [366, 619] on select "Select Shift !!Weekend Residential (Roster IT Shift Label) *Business 9/10am ~ 4…" at bounding box center [347, 617] width 192 height 26
select select "11547"
click at [251, 606] on select "Select Shift !!Weekend Residential (Roster IT Shift Label) *Business 9/10am ~ 4…" at bounding box center [347, 617] width 192 height 26
select select
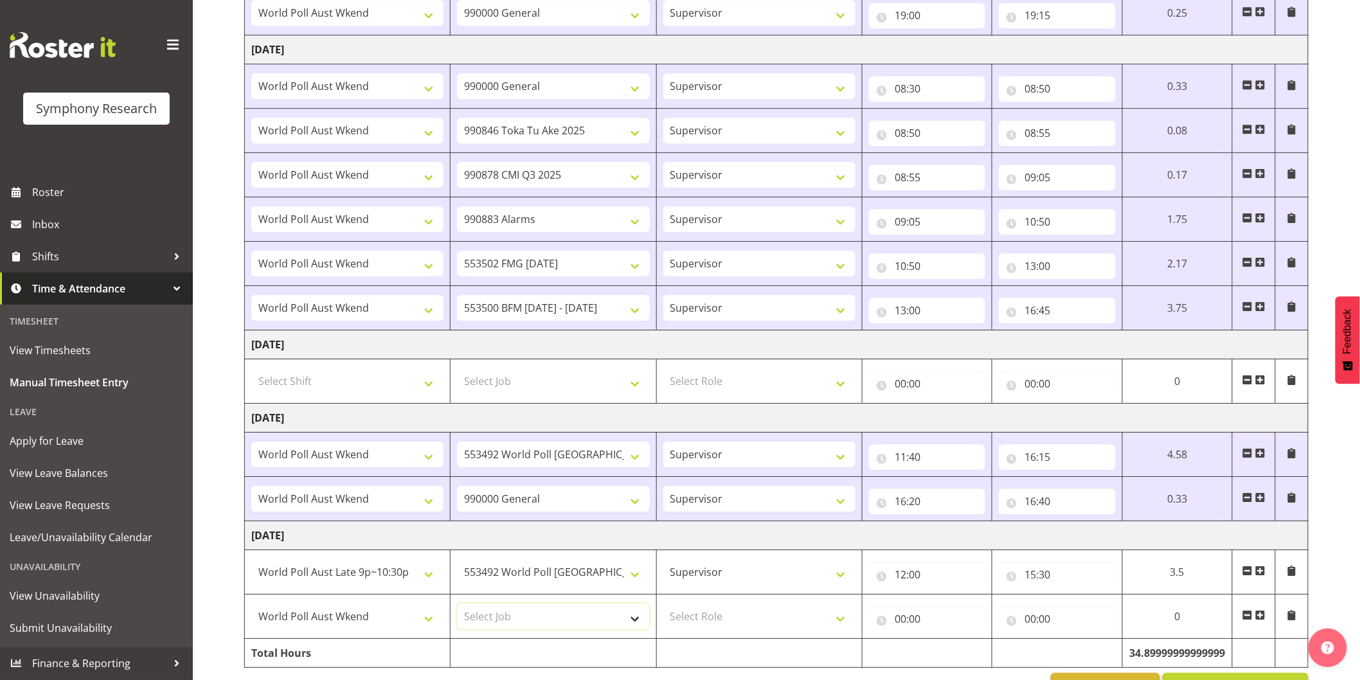
click at [509, 618] on select "Select Job 550060 IF Admin 553492 World Poll [GEOGRAPHIC_DATA] Wave 2 2025 5535…" at bounding box center [553, 617] width 192 height 26
select select "10239"
click at [457, 606] on select "Select Job 550060 IF Admin 553492 World Poll [GEOGRAPHIC_DATA] Wave 2 2025 5535…" at bounding box center [553, 617] width 192 height 26
select select
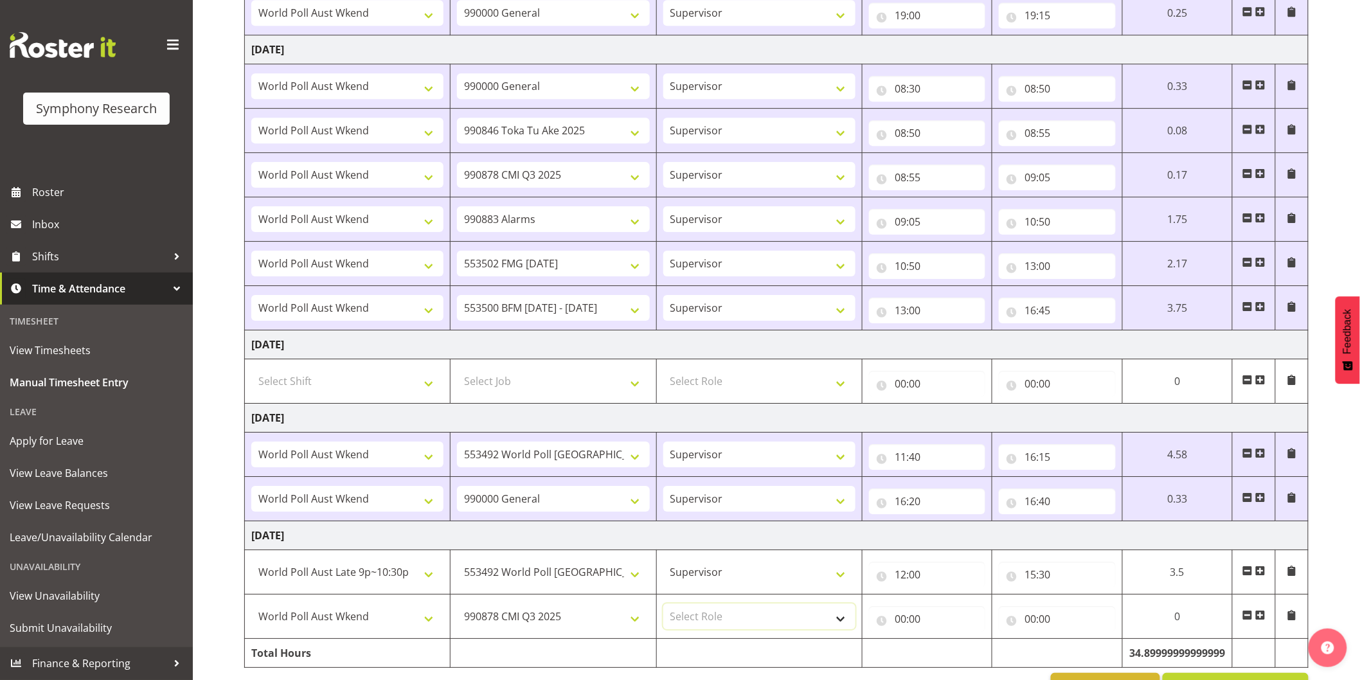
click at [688, 616] on select "Select Role Interviewing Briefing Supervisor" at bounding box center [760, 617] width 192 height 26
select select "45"
click at [664, 606] on select "Select Role Interviewing Briefing Supervisor" at bounding box center [760, 617] width 192 height 26
select select
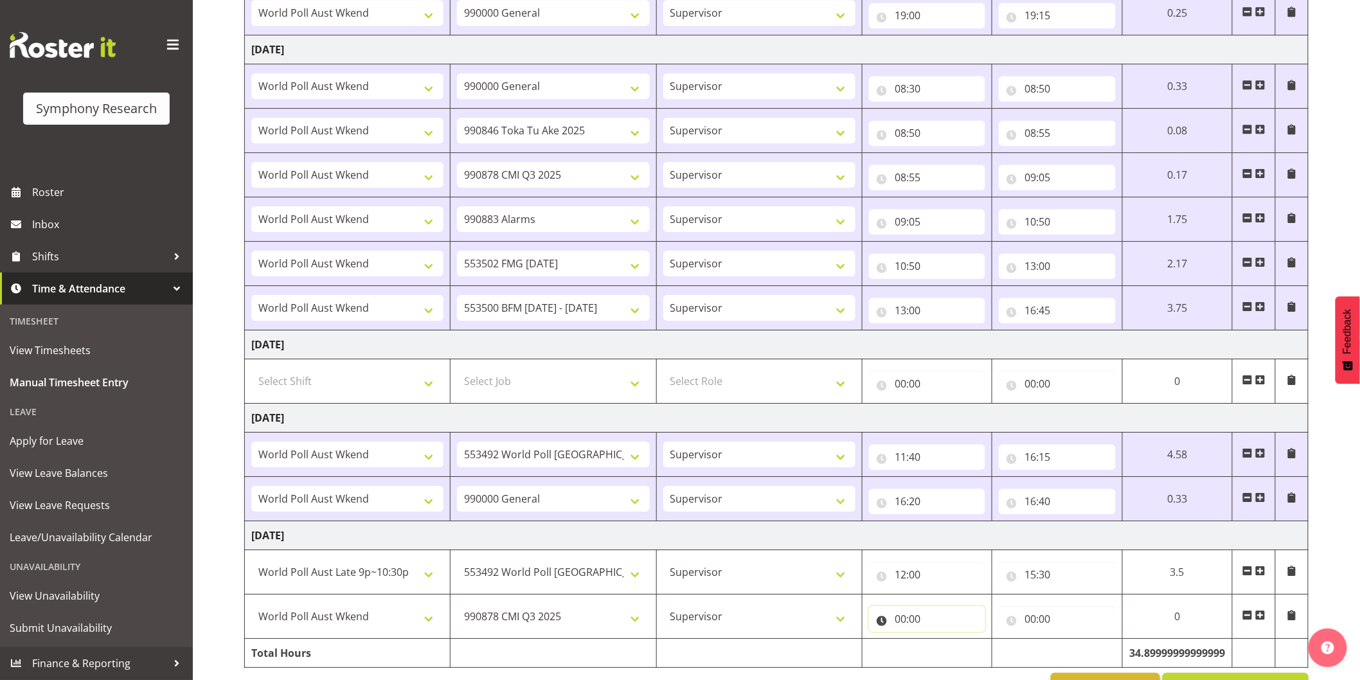
click at [903, 625] on input "00:00" at bounding box center [927, 619] width 116 height 26
click at [954, 665] on select "00 01 02 03 04 05 06 07 08 09 10 11 12 13 14 15 16 17 18 19 20 21 22 23" at bounding box center [957, 653] width 29 height 26
select select "15"
click at [943, 642] on select "00 01 02 03 04 05 06 07 08 09 10 11 12 13 14 15 16 17 18 19 20 21 22 23" at bounding box center [957, 653] width 29 height 26
select select
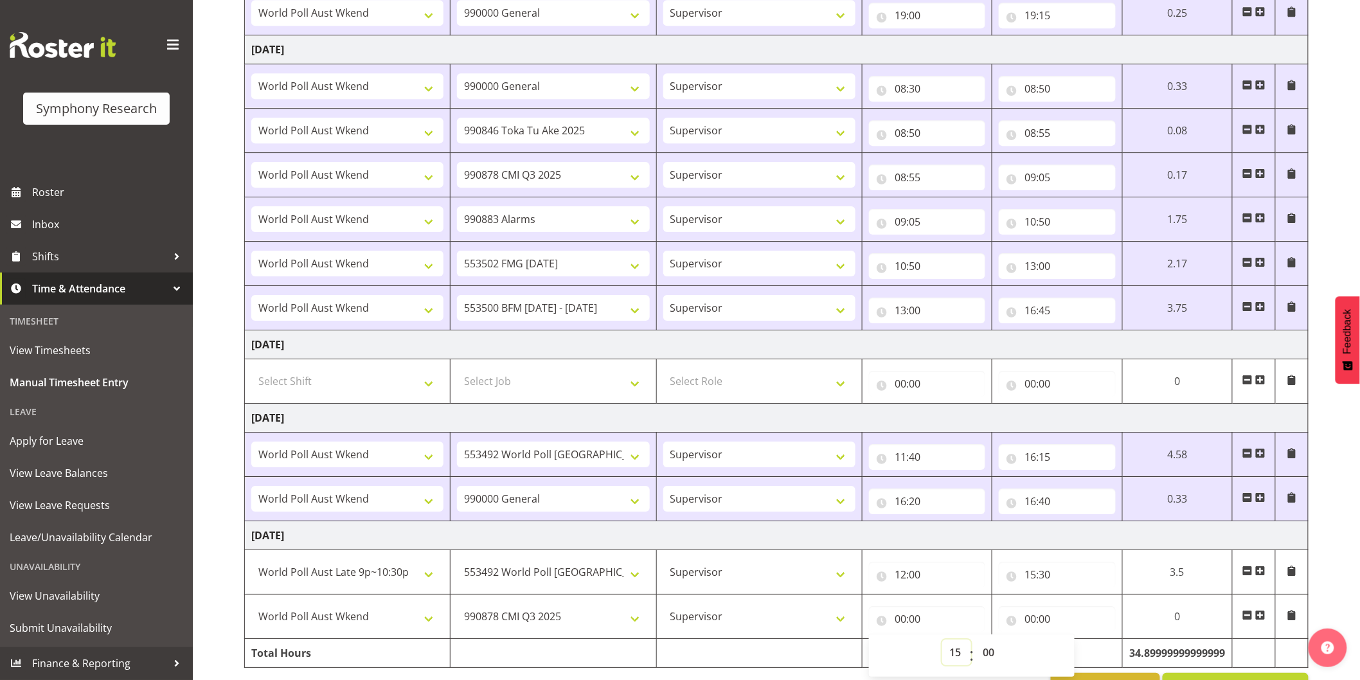
select select
type input "15:00"
click at [995, 653] on select "00 01 02 03 04 05 06 07 08 09 10 11 12 13 14 15 16 17 18 19 20 21 22 23 24 25 2…" at bounding box center [990, 653] width 29 height 26
select select "30"
click at [976, 642] on select "00 01 02 03 04 05 06 07 08 09 10 11 12 13 14 15 16 17 18 19 20 21 22 23 24 25 2…" at bounding box center [990, 653] width 29 height 26
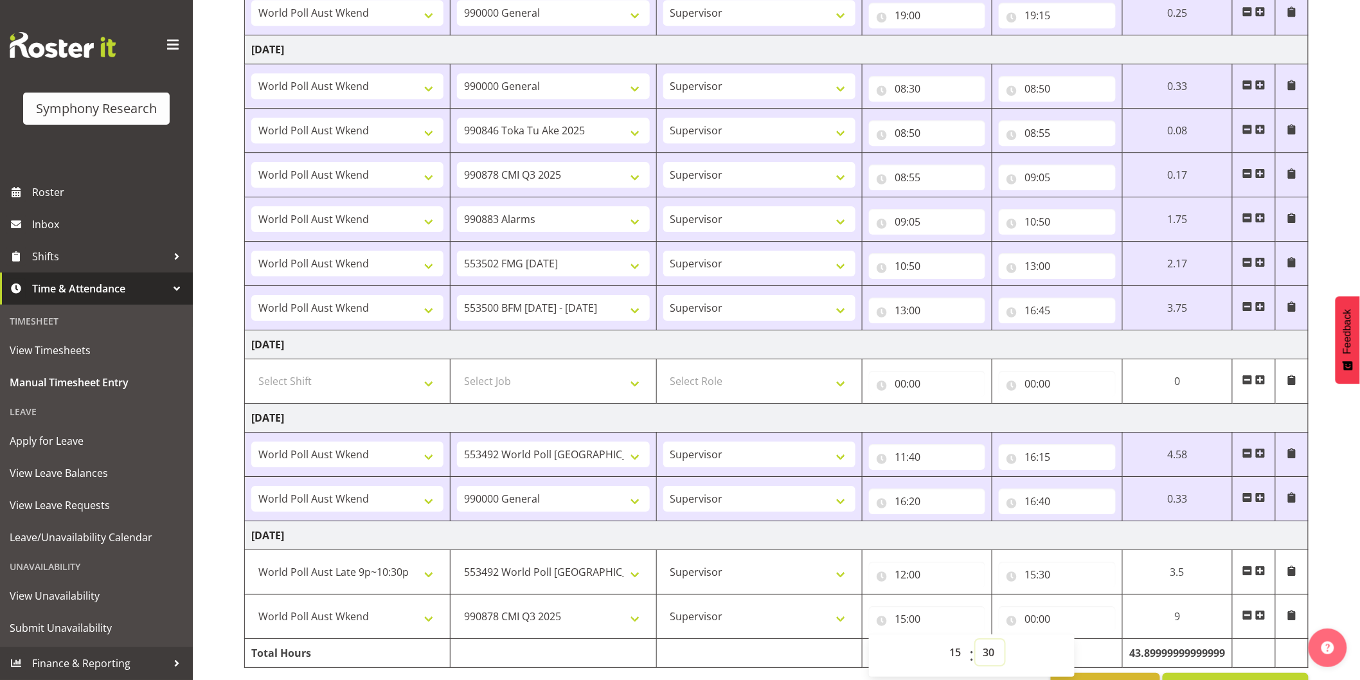
select select
type input "15:30"
click at [1031, 620] on input "00:00" at bounding box center [1057, 619] width 116 height 26
click at [1082, 654] on select "00 01 02 03 04 05 06 07 08 09 10 11 12 13 14 15 16 17 18 19 20 21 22 23" at bounding box center [1086, 653] width 29 height 26
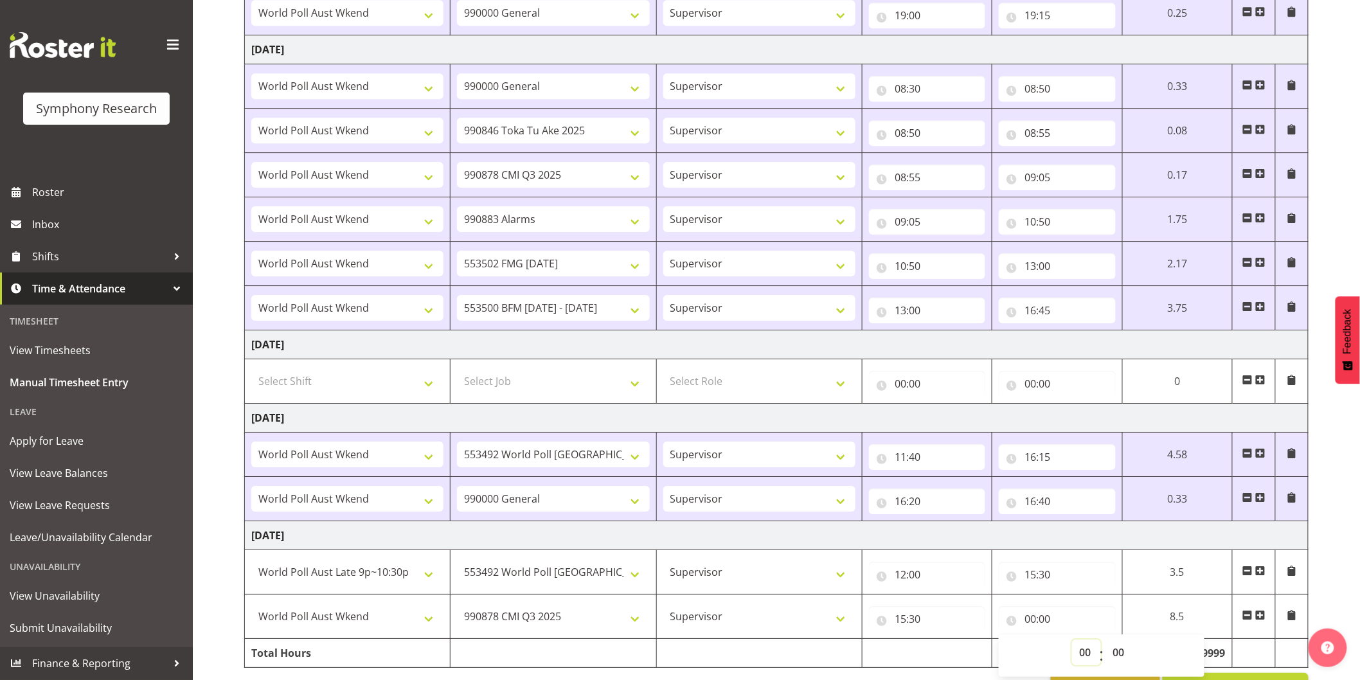
select select "15"
click at [1072, 642] on select "00 01 02 03 04 05 06 07 08 09 10 11 12 13 14 15 16 17 18 19 20 21 22 23" at bounding box center [1086, 653] width 29 height 26
select select
type input "15:00"
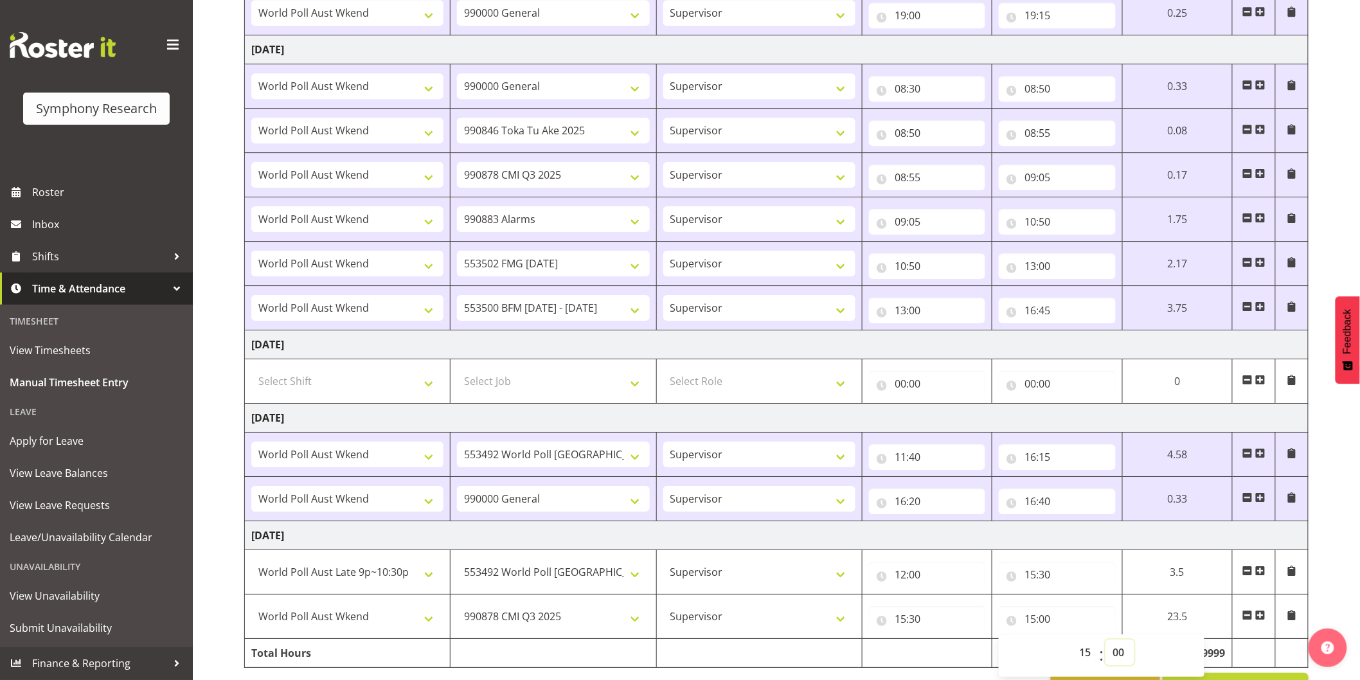
click at [1126, 659] on select "00 01 02 03 04 05 06 07 08 09 10 11 12 13 14 15 16 17 18 19 20 21 22 23 24 25 2…" at bounding box center [1120, 653] width 29 height 26
select select "45"
click at [1106, 642] on select "00 01 02 03 04 05 06 07 08 09 10 11 12 13 14 15 16 17 18 19 20 21 22 23 24 25 2…" at bounding box center [1120, 653] width 29 height 26
select select
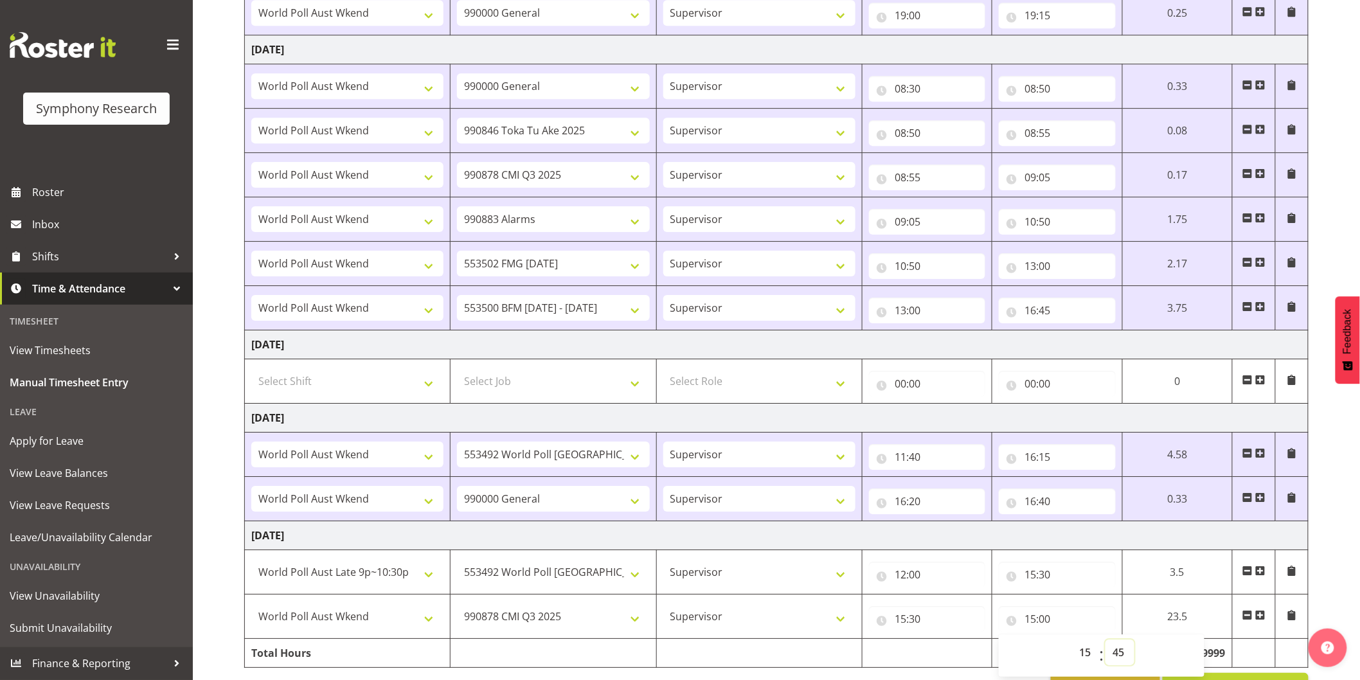
type input "15:45"
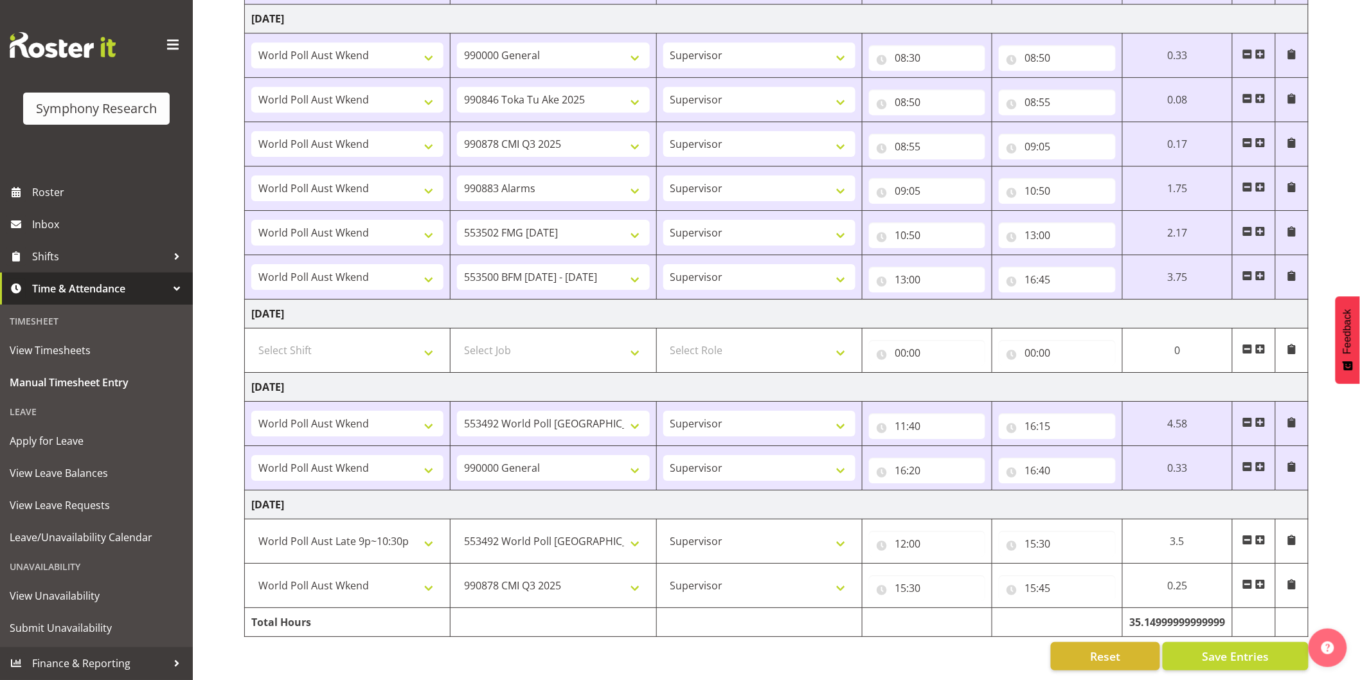
click at [1263, 579] on span at bounding box center [1261, 584] width 10 height 10
select select
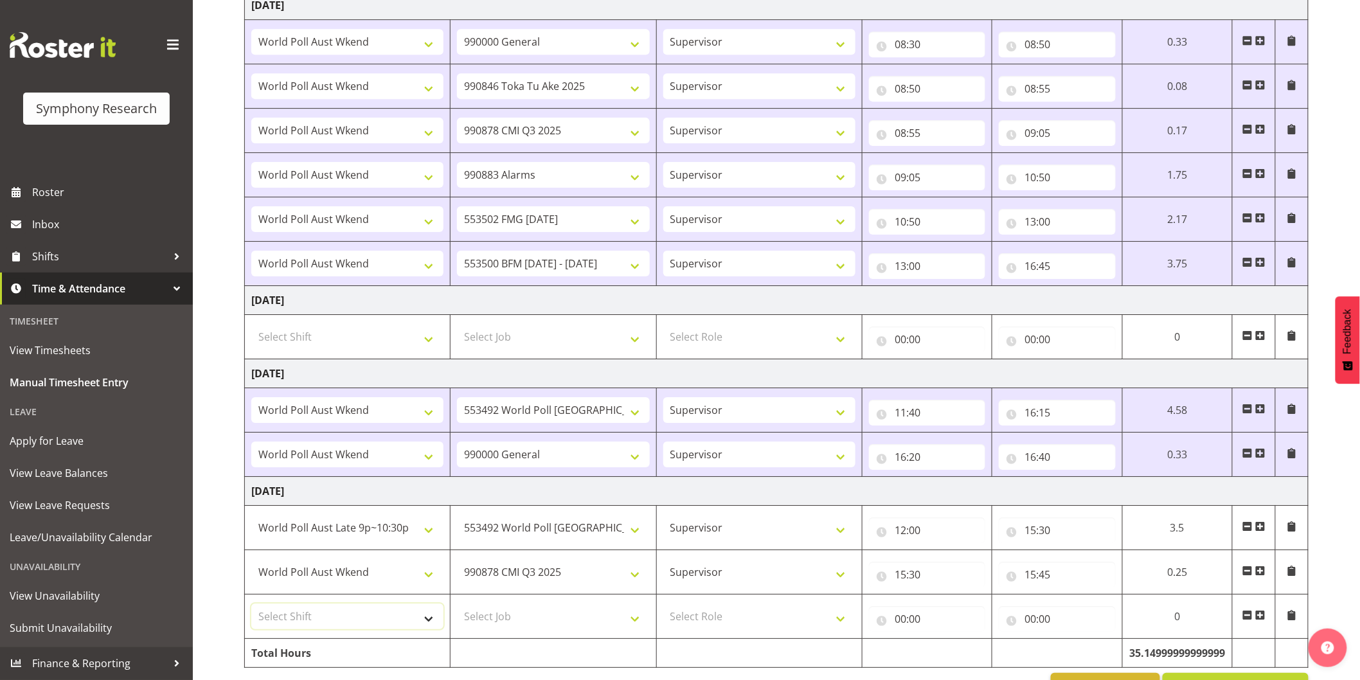
click at [348, 613] on select "Select Shift !!Weekend Residential (Roster IT Shift Label) *Business 9/10am ~ 4…" at bounding box center [347, 617] width 192 height 26
select select "11547"
click at [251, 607] on select "Select Shift !!Weekend Residential (Roster IT Shift Label) *Business 9/10am ~ 4…" at bounding box center [347, 617] width 192 height 26
select select
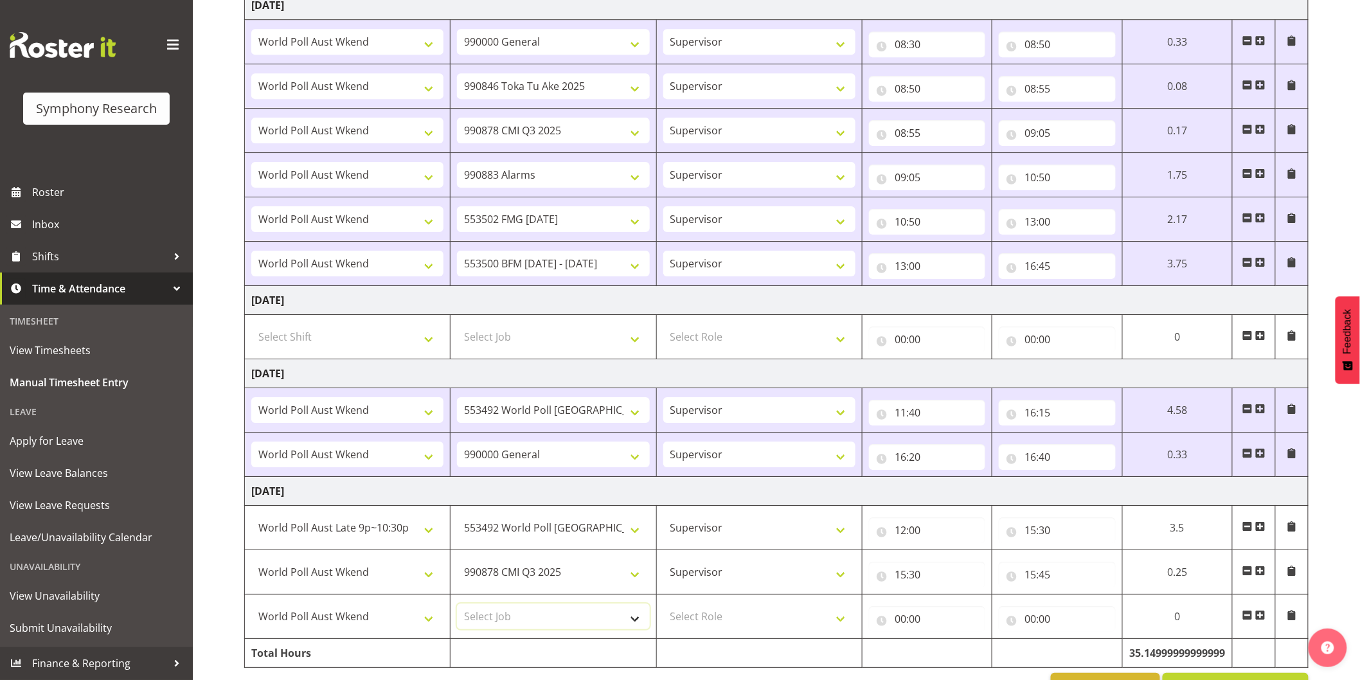
click at [498, 613] on select "Select Job 550060 IF Admin 553492 World Poll [GEOGRAPHIC_DATA] Wave 2 2025 5535…" at bounding box center [553, 617] width 192 height 26
select select "743"
click at [457, 607] on select "Select Job 550060 IF Admin 553492 World Poll [GEOGRAPHIC_DATA] Wave 2 2025 5535…" at bounding box center [553, 617] width 192 height 26
select select
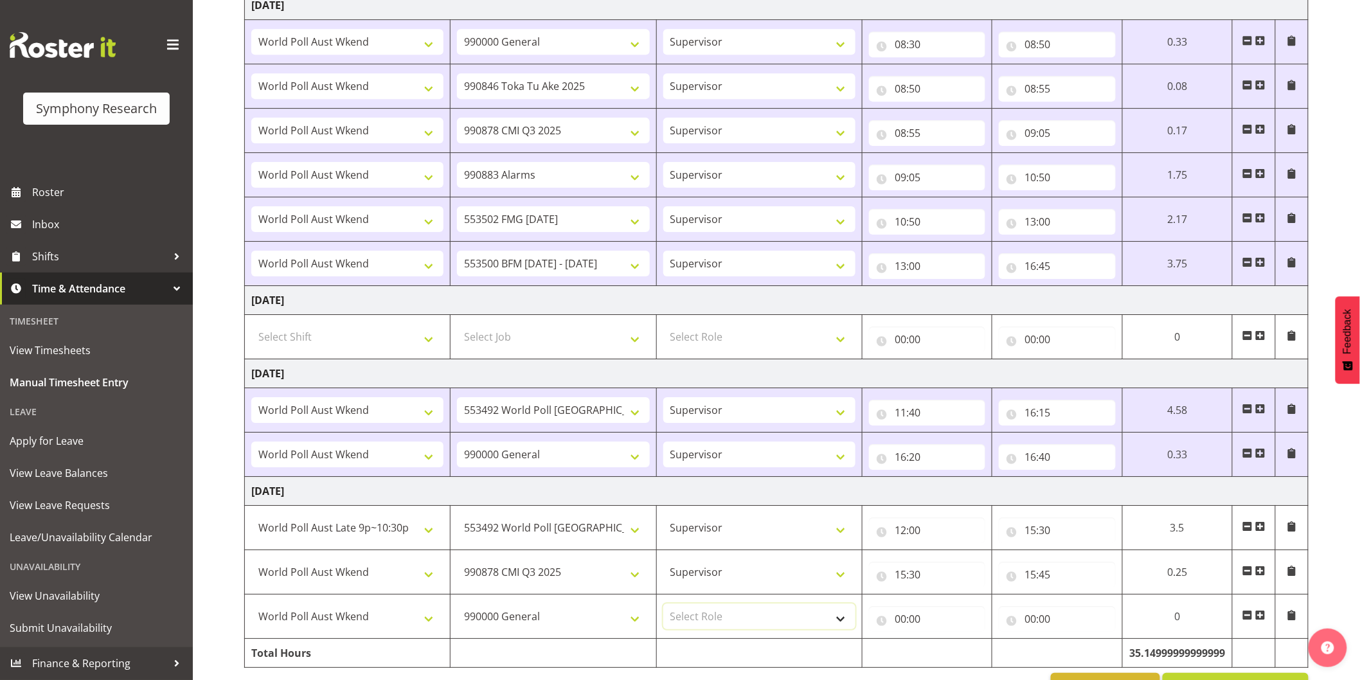
click at [721, 613] on select "Select Role Interviewing Briefing Supervisor" at bounding box center [760, 617] width 192 height 26
select select "45"
click at [664, 607] on select "Select Role Interviewing Briefing Supervisor" at bounding box center [760, 617] width 192 height 26
select select
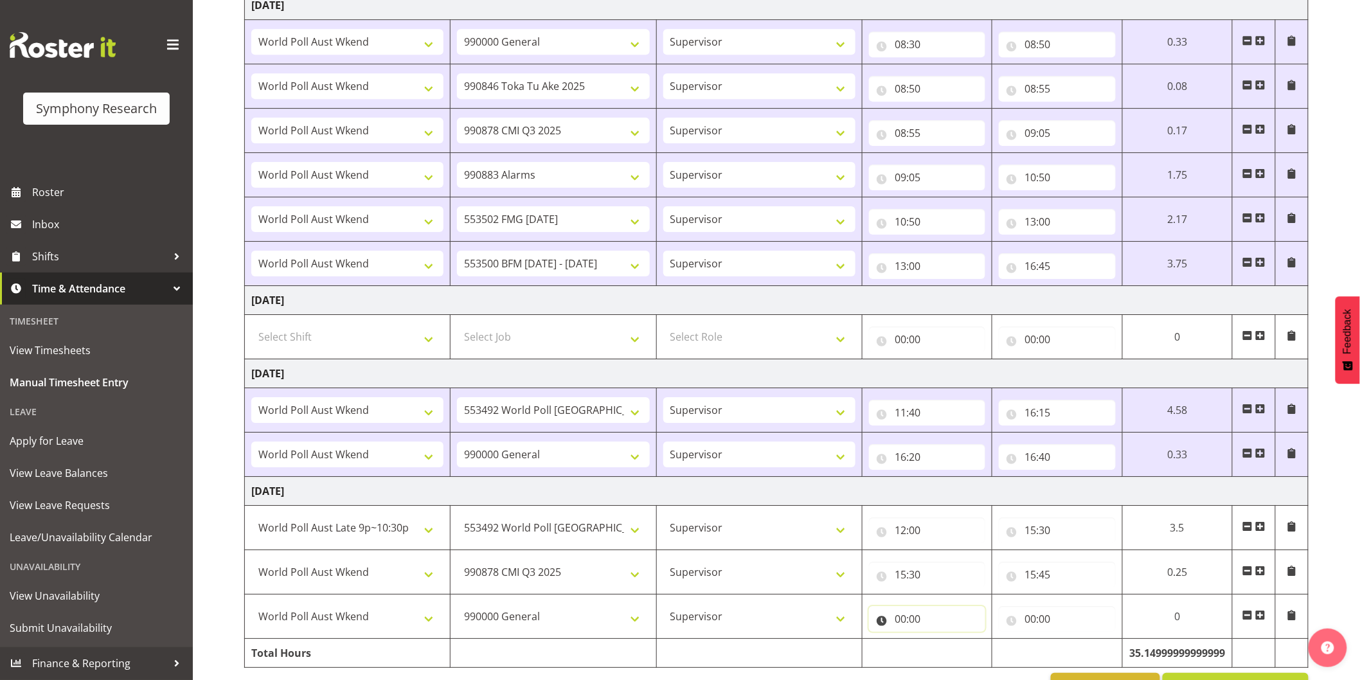
click at [896, 626] on input "00:00" at bounding box center [927, 619] width 116 height 26
click at [946, 658] on select "00 01 02 03 04 05 06 07 08 09 10 11 12 13 14 15 16 17 18 19 20 21 22 23" at bounding box center [957, 653] width 29 height 26
select select "15"
click at [943, 643] on select "00 01 02 03 04 05 06 07 08 09 10 11 12 13 14 15 16 17 18 19 20 21 22 23" at bounding box center [957, 653] width 29 height 26
select select
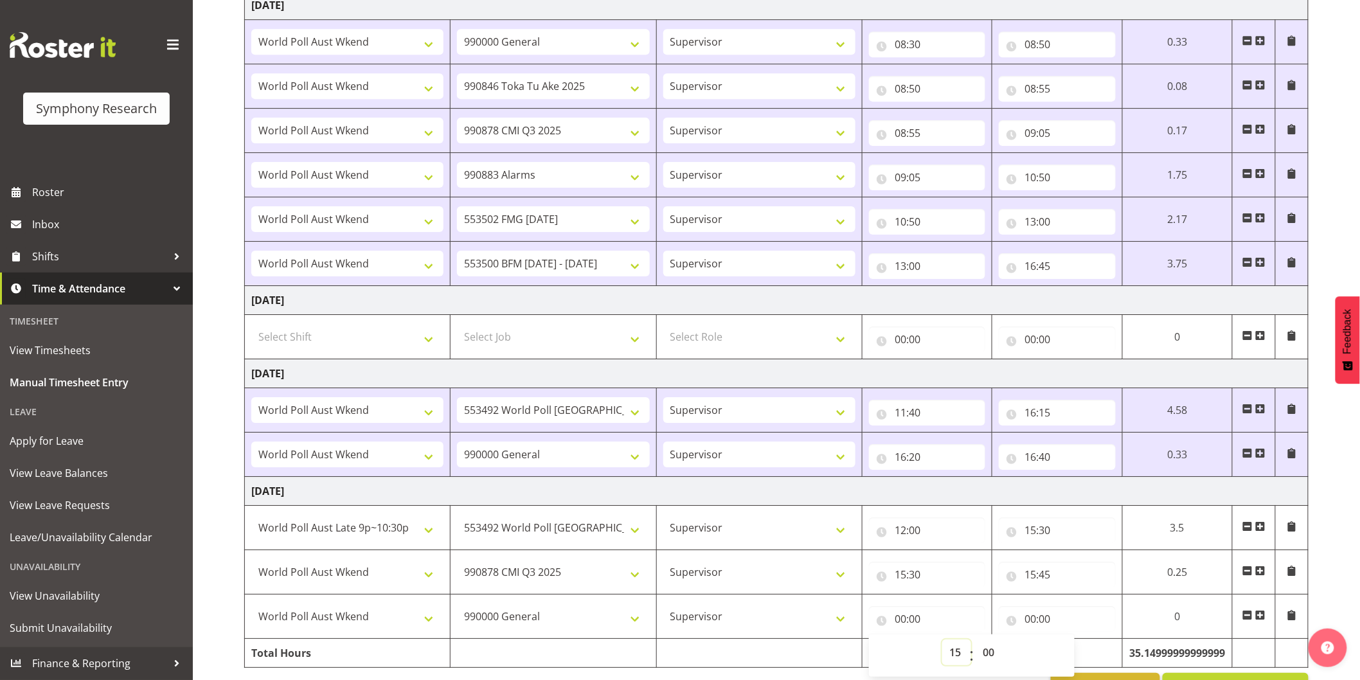
select select
type input "15:00"
click at [991, 652] on select "00 01 02 03 04 05 06 07 08 09 10 11 12 13 14 15 16 17 18 19 20 21 22 23 24 25 2…" at bounding box center [990, 653] width 29 height 26
select select "45"
click at [976, 643] on select "00 01 02 03 04 05 06 07 08 09 10 11 12 13 14 15 16 17 18 19 20 21 22 23 24 25 2…" at bounding box center [990, 653] width 29 height 26
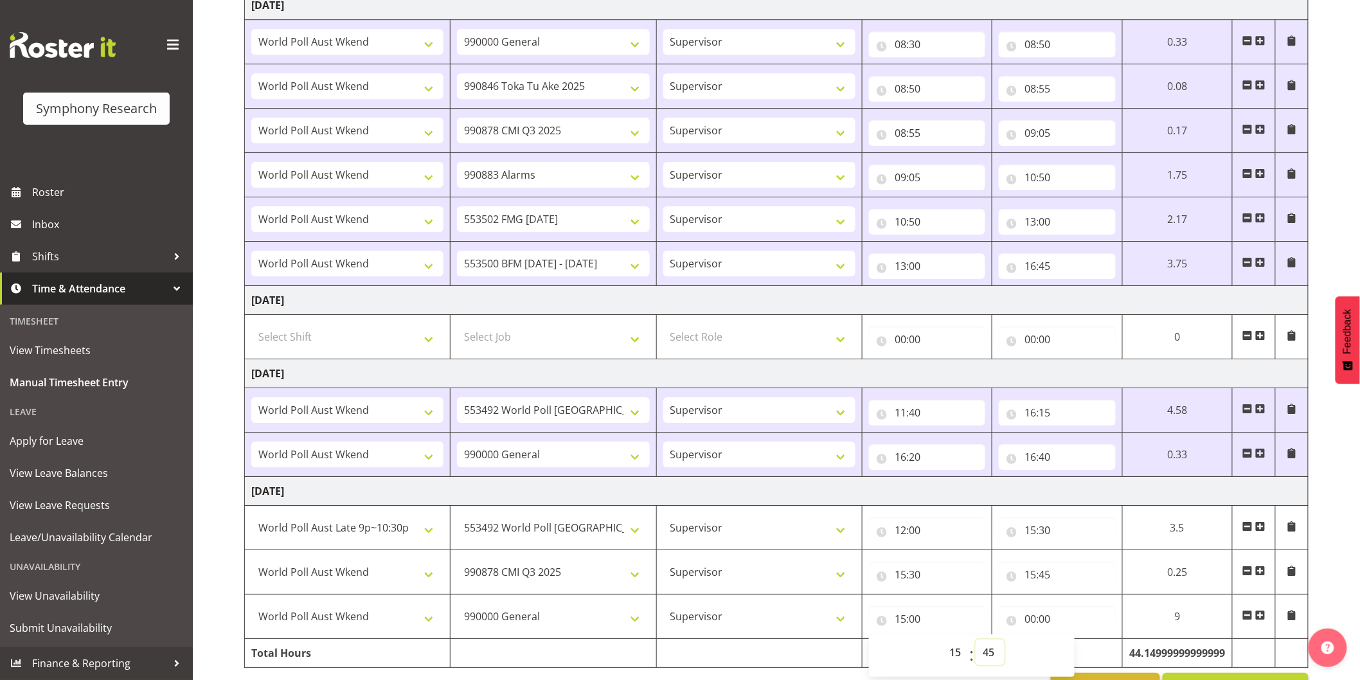
select select
type input "15:45"
click at [1029, 619] on input "00:00" at bounding box center [1057, 619] width 116 height 26
click at [1078, 649] on select "00 01 02 03 04 05 06 07 08 09 10 11 12 13 14 15 16 17 18 19 20 21 22 23" at bounding box center [1086, 653] width 29 height 26
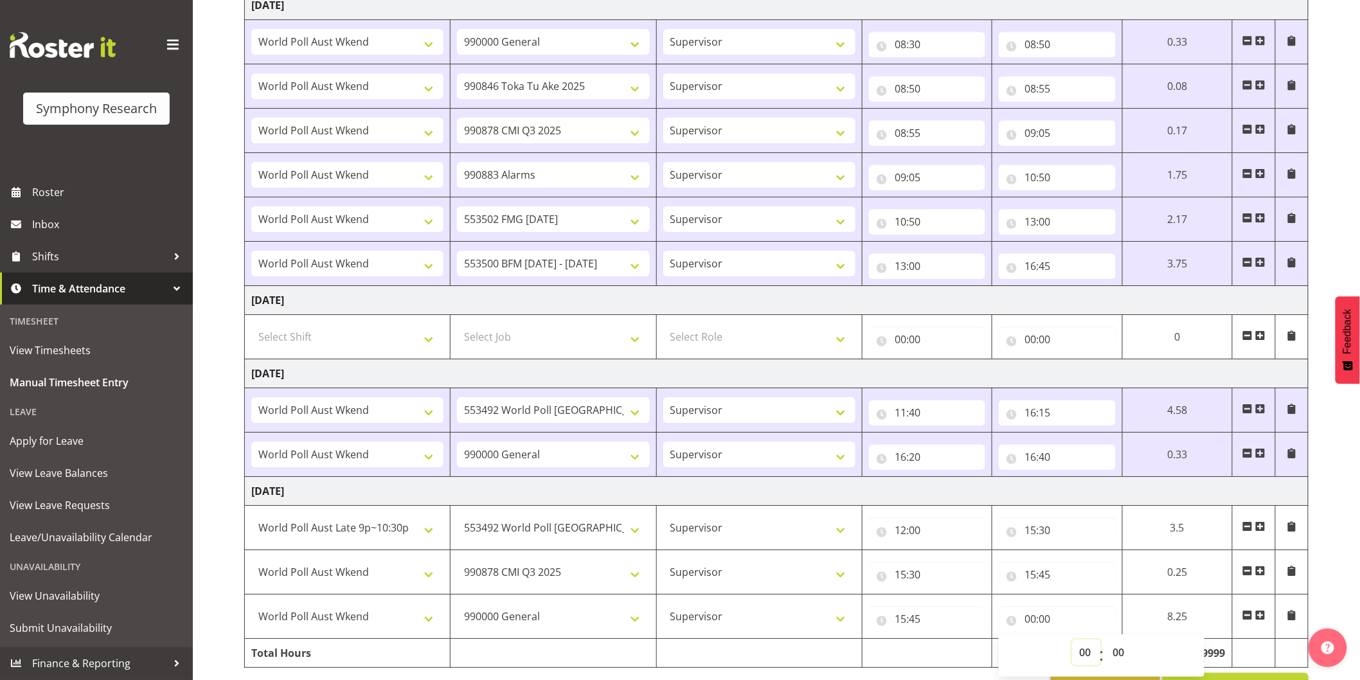
select select "16"
click at [1072, 643] on select "00 01 02 03 04 05 06 07 08 09 10 11 12 13 14 15 16 17 18 19 20 21 22 23" at bounding box center [1086, 653] width 29 height 26
select select
type input "16:00"
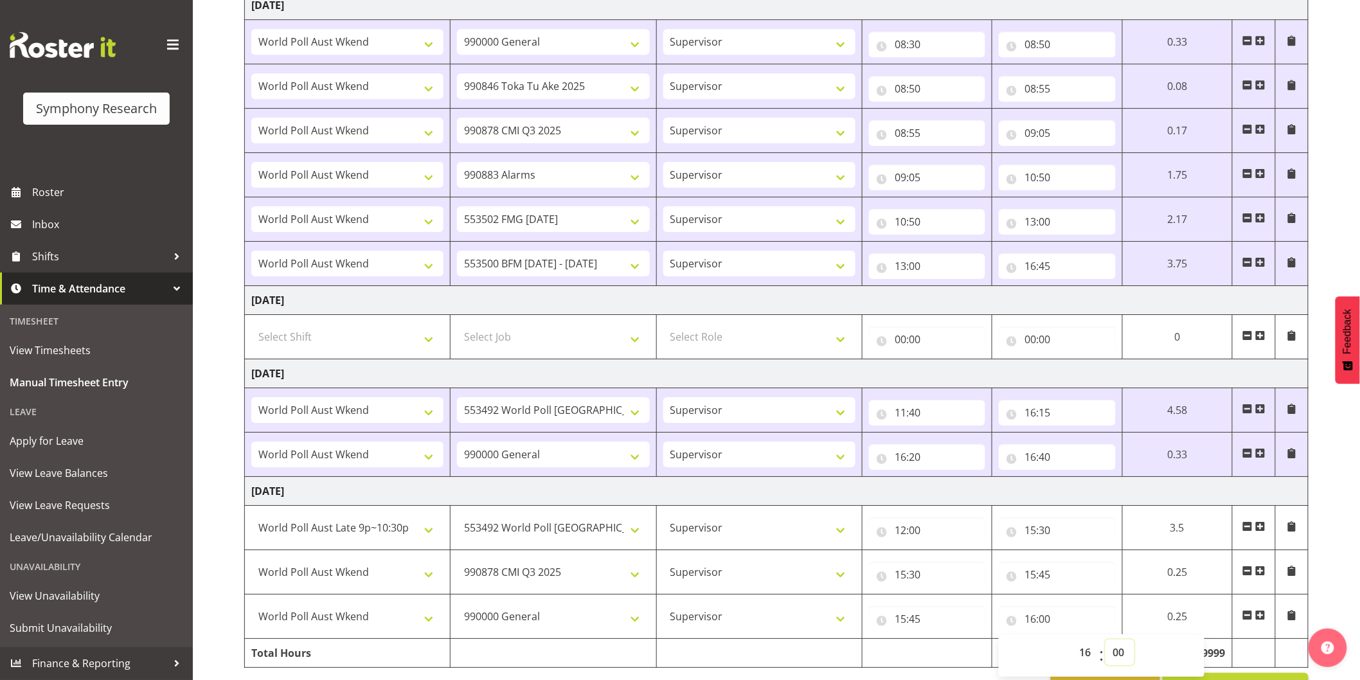
click at [1120, 656] on select "00 01 02 03 04 05 06 07 08 09 10 11 12 13 14 15 16 17 18 19 20 21 22 23 24 25 2…" at bounding box center [1120, 653] width 29 height 26
select select "5"
click at [1106, 643] on select "00 01 02 03 04 05 06 07 08 09 10 11 12 13 14 15 16 17 18 19 20 21 22 23 24 25 2…" at bounding box center [1120, 653] width 29 height 26
select select
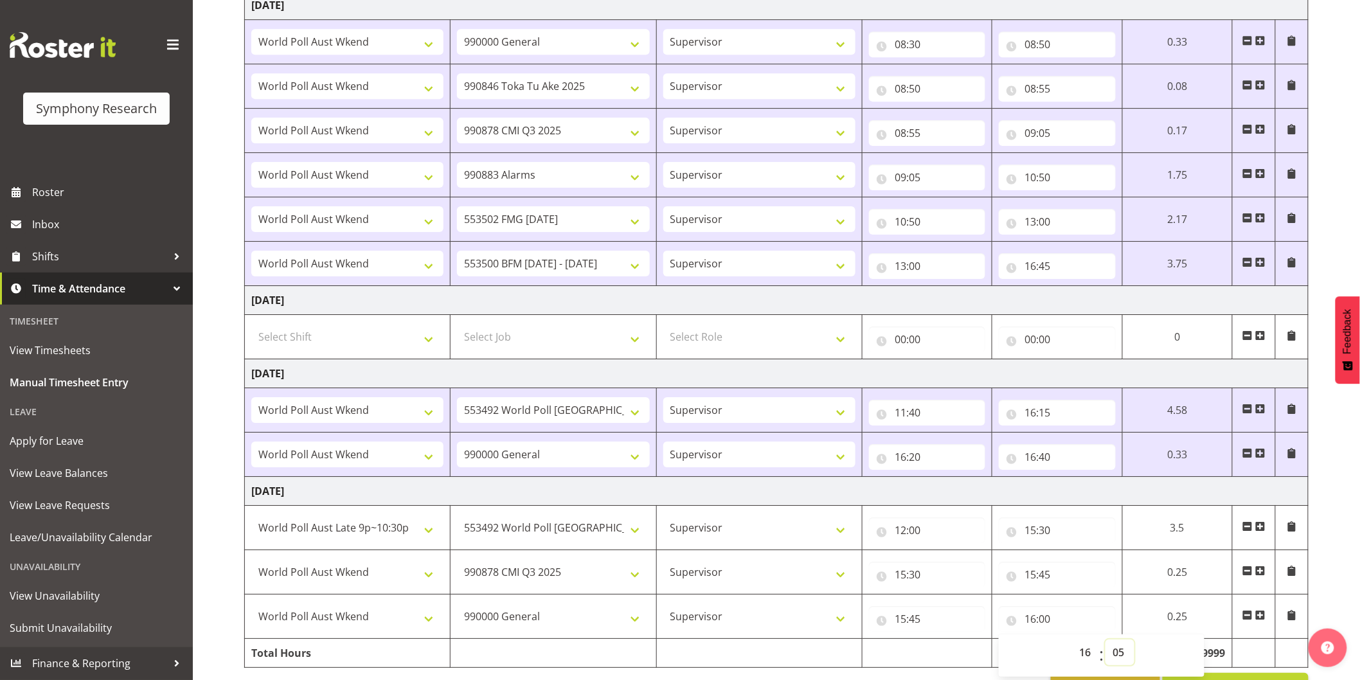
type input "16:05"
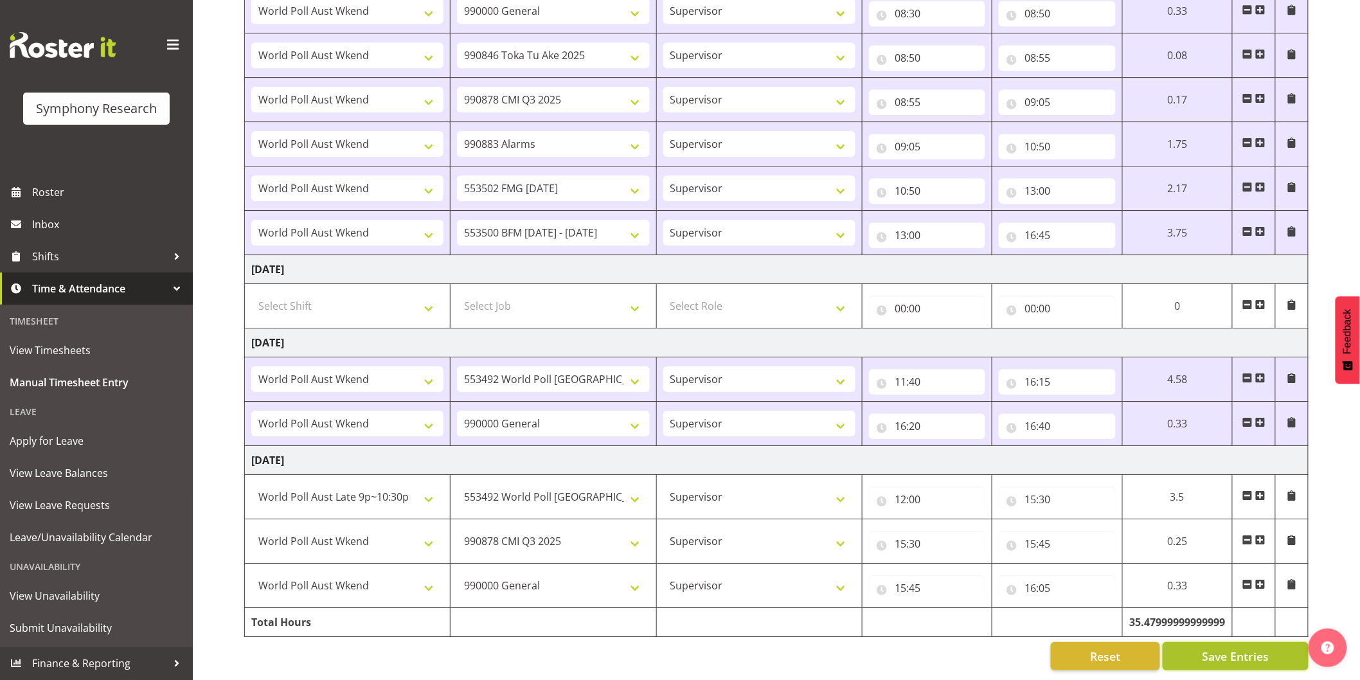
click at [1228, 648] on span "Save Entries" at bounding box center [1235, 656] width 67 height 17
select select
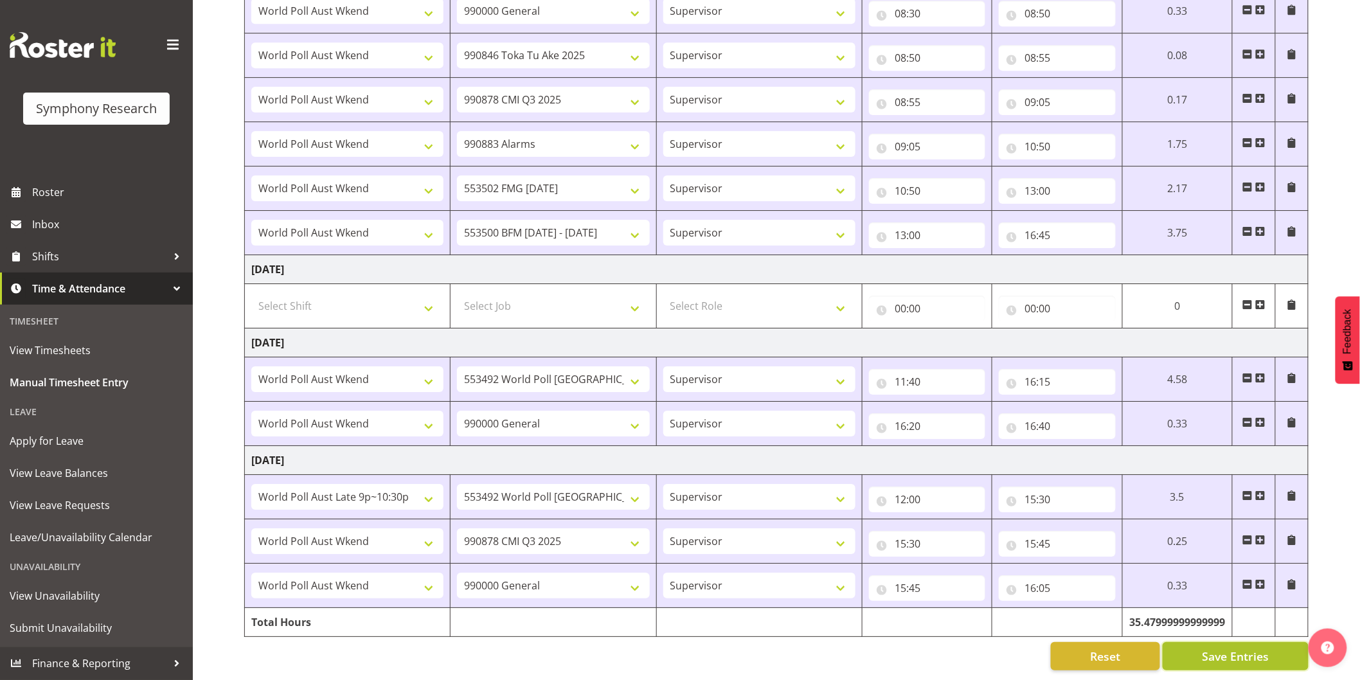
click at [1184, 642] on button "Save Entries" at bounding box center [1236, 656] width 146 height 28
select select
